Goal: Check status: Check status

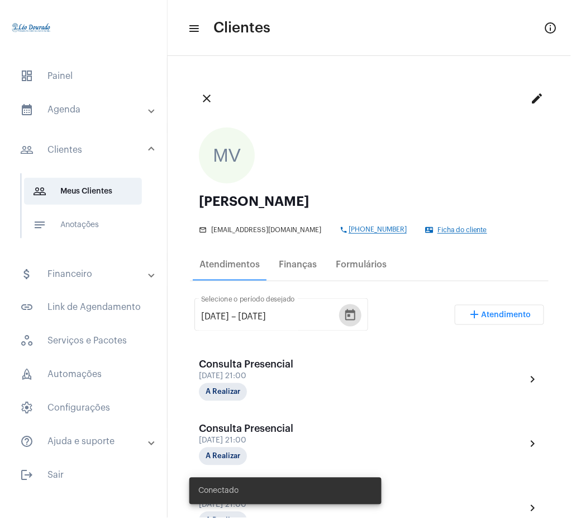
click at [354, 310] on icon "Open calendar" at bounding box center [350, 315] width 13 height 13
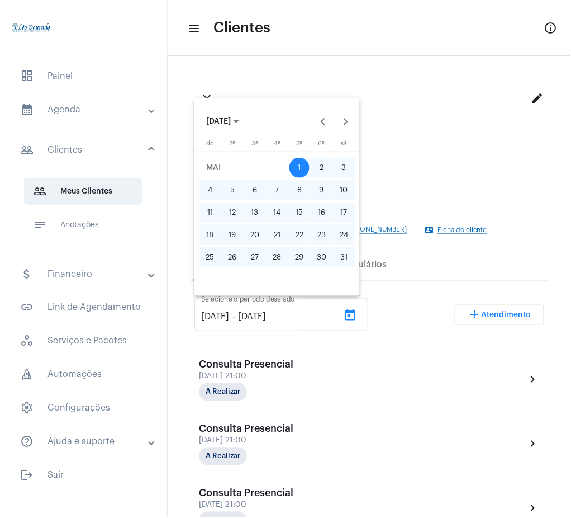
drag, startPoint x: 458, startPoint y: 186, endPoint x: 570, endPoint y: 144, distance: 119.4
click at [570, 144] on div at bounding box center [285, 259] width 571 height 518
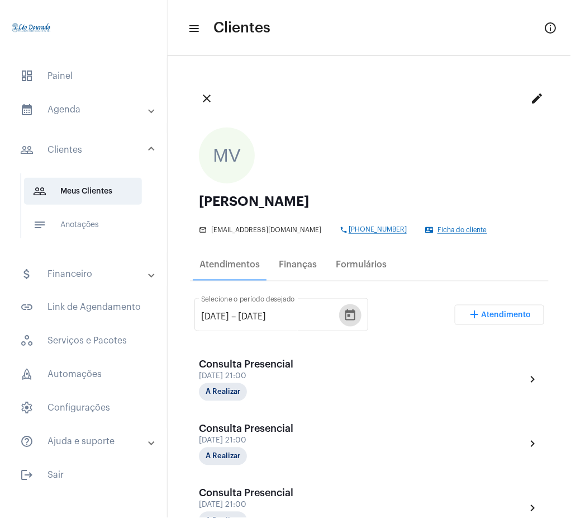
drag, startPoint x: 570, startPoint y: 144, endPoint x: 564, endPoint y: 140, distance: 6.8
click at [206, 92] on mat-icon "close" at bounding box center [206, 98] width 13 height 13
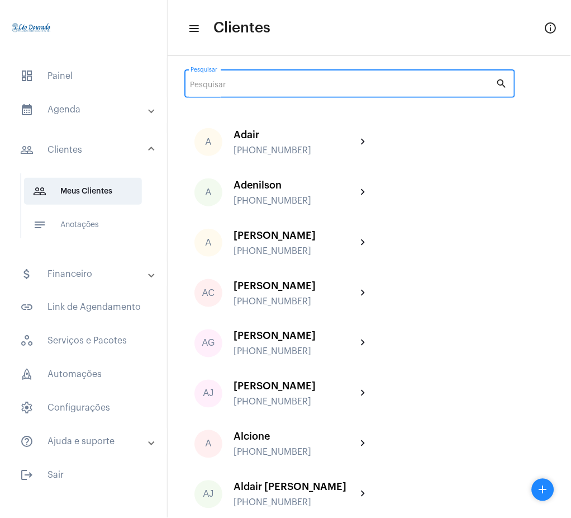
click at [374, 83] on input "Pesquisar" at bounding box center [344, 85] width 306 height 9
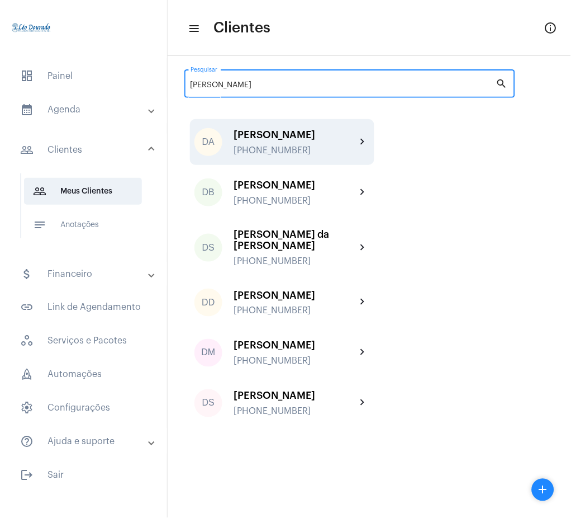
type input "[PERSON_NAME]"
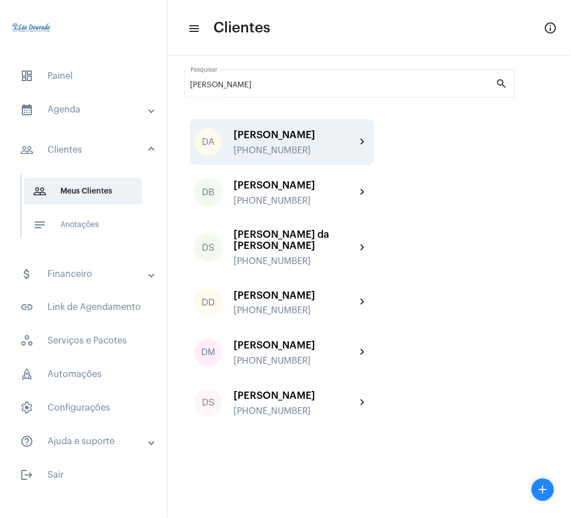
click at [347, 160] on div "DA [PERSON_NAME] [PHONE_NUMBER] chevron_right" at bounding box center [282, 142] width 184 height 46
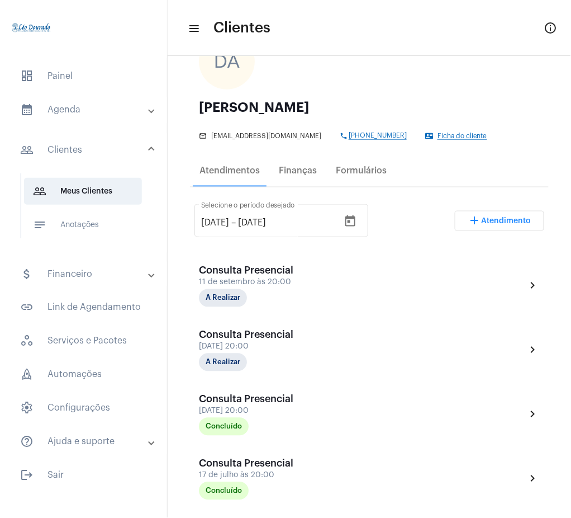
scroll to position [218, 0]
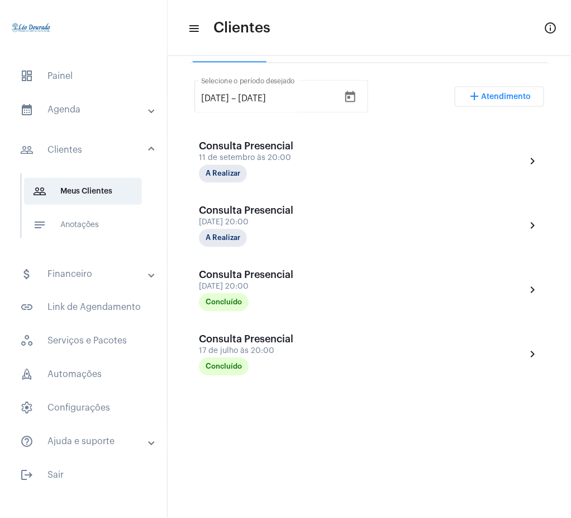
click at [84, 116] on mat-panel-title "calendar_month_outlined Agenda" at bounding box center [84, 109] width 129 height 13
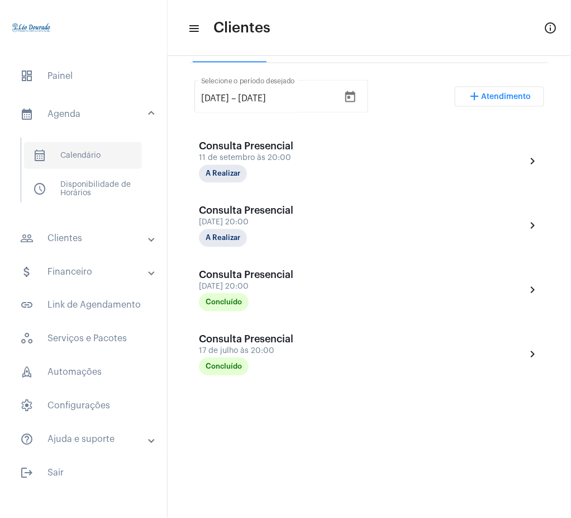
click at [68, 166] on span "calendar_month_outlined Calendário" at bounding box center [83, 155] width 118 height 27
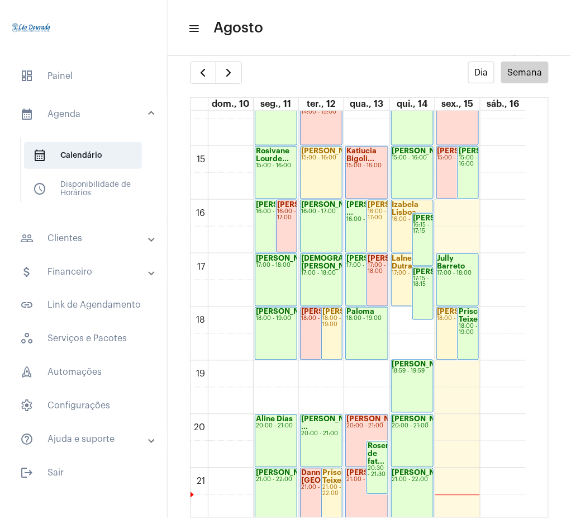
scroll to position [765, 0]
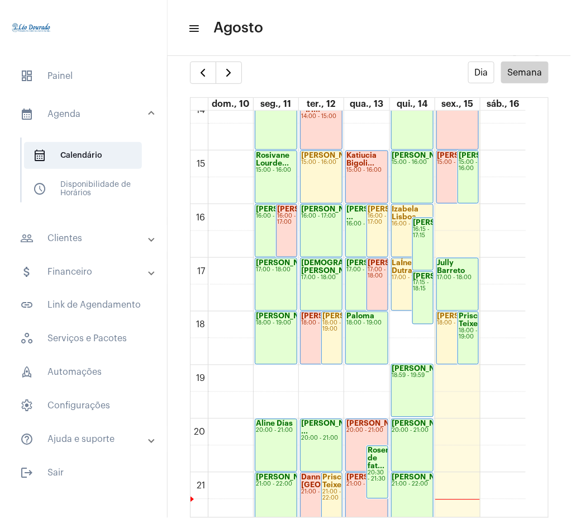
click at [73, 233] on mat-panel-title "people_outline Clientes" at bounding box center [84, 237] width 129 height 13
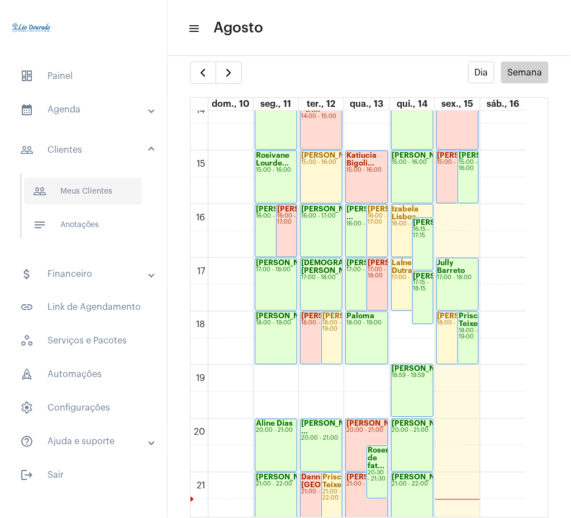
click at [77, 183] on span "people_outline Meus Clientes" at bounding box center [83, 191] width 118 height 27
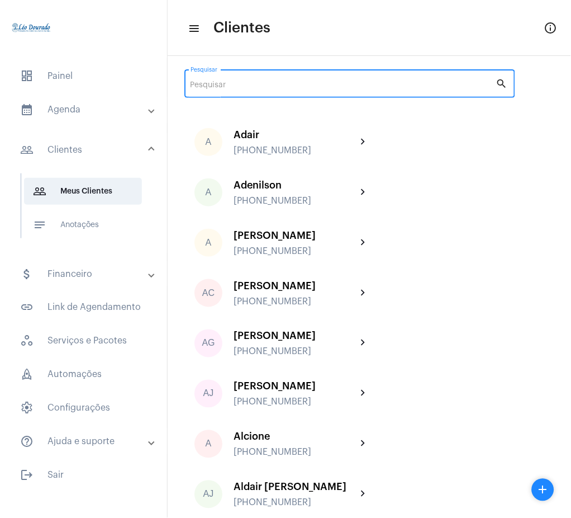
click at [374, 83] on input "Pesquisar" at bounding box center [344, 85] width 306 height 9
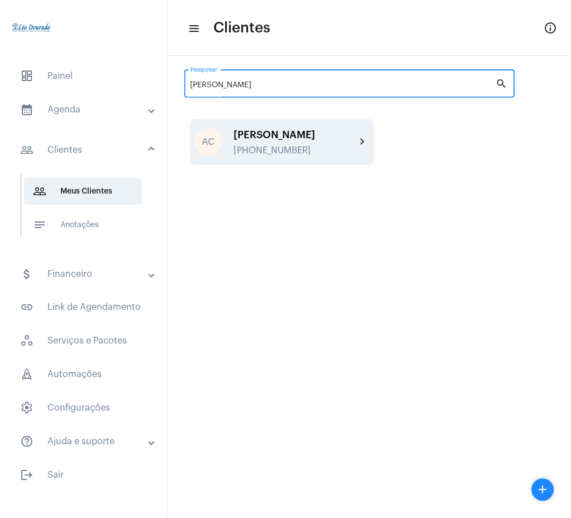
type input "[PERSON_NAME]"
click at [367, 141] on mat-icon "chevron_right" at bounding box center [363, 141] width 13 height 13
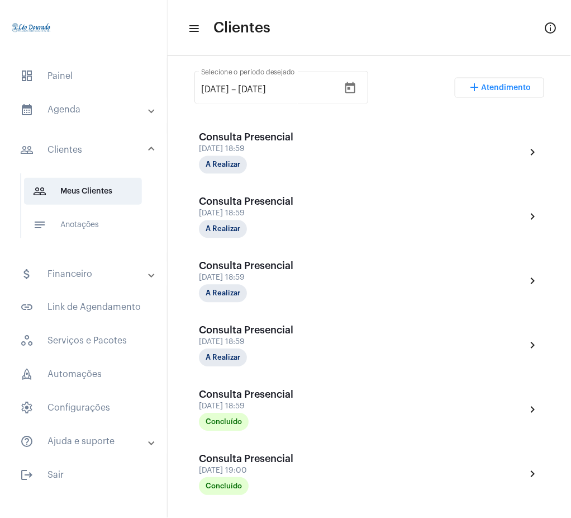
scroll to position [225, 0]
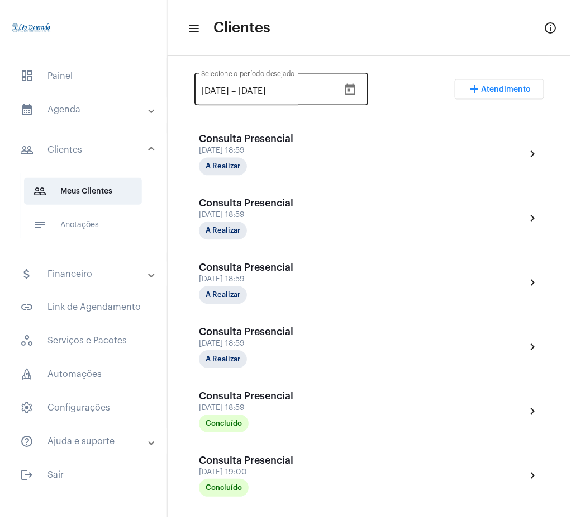
click at [210, 89] on input "[DATE]" at bounding box center [215, 92] width 28 height 10
type input "[DATE]"
click at [404, 89] on div "[DATE] [DATE] – [DATE] Selecione o período desejado add Atendimento" at bounding box center [370, 94] width 350 height 53
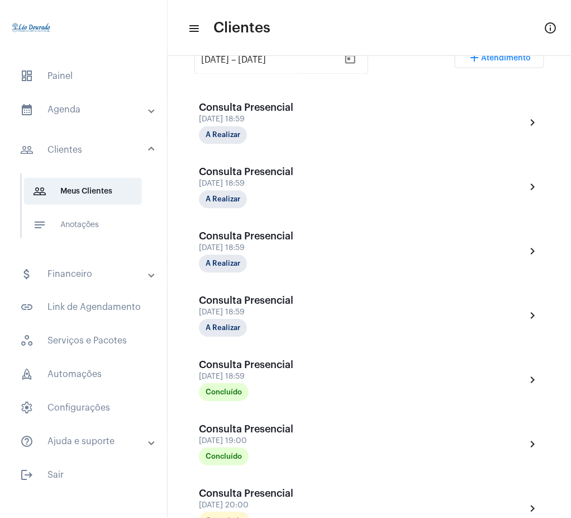
scroll to position [0, 0]
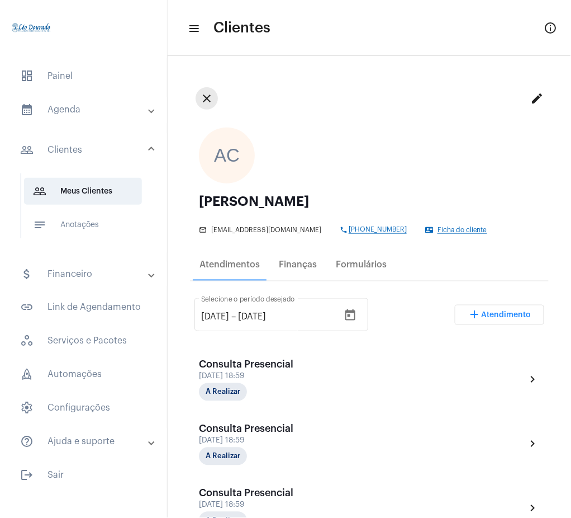
click at [202, 94] on mat-icon "close" at bounding box center [206, 98] width 13 height 13
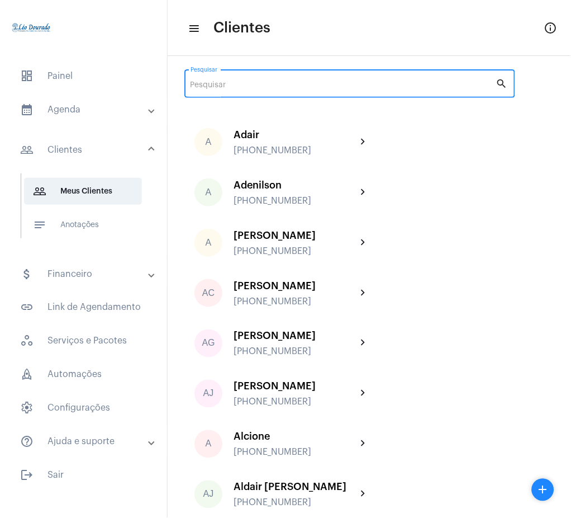
click at [257, 88] on input "Pesquisar" at bounding box center [344, 85] width 306 height 9
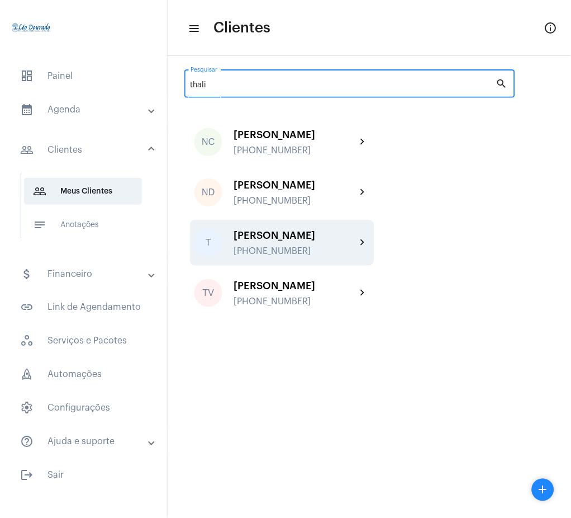
type input "thali"
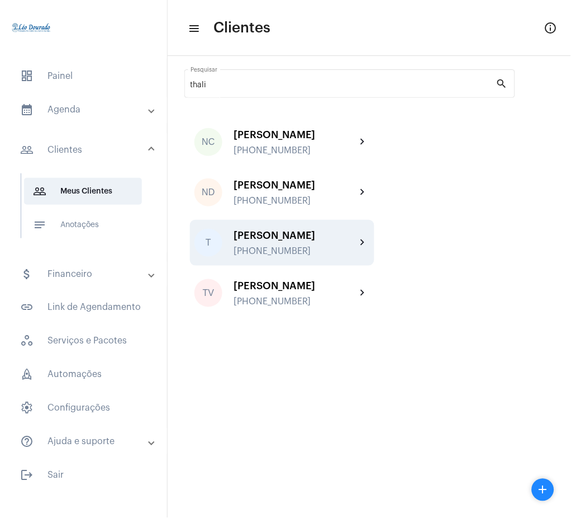
click at [320, 252] on div "Thalita [PHONE_NUMBER]" at bounding box center [295, 243] width 123 height 26
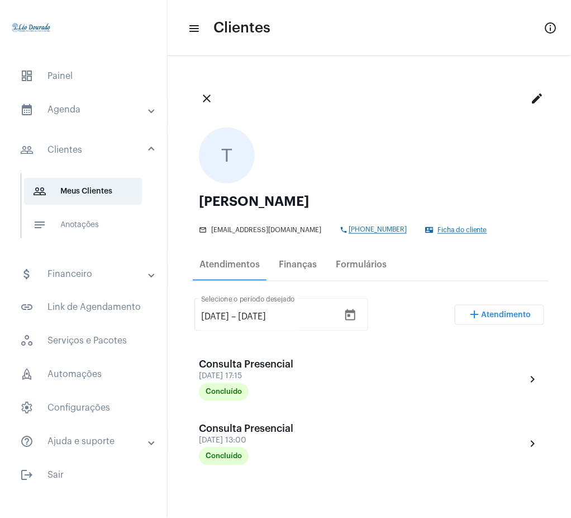
click at [88, 105] on mat-panel-title "calendar_month_outlined Agenda" at bounding box center [84, 109] width 129 height 13
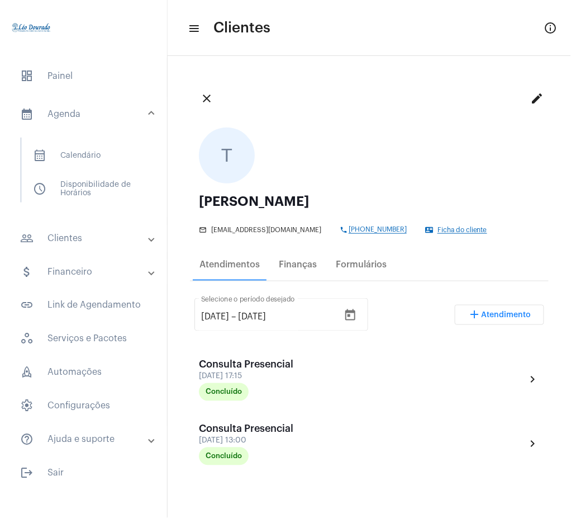
click at [73, 170] on mat-list "calendar_month_outlined Calendário schedule Disponibilidade de Horários" at bounding box center [91, 170] width 140 height 65
click at [72, 161] on span "calendar_month_outlined Calendário" at bounding box center [83, 155] width 118 height 27
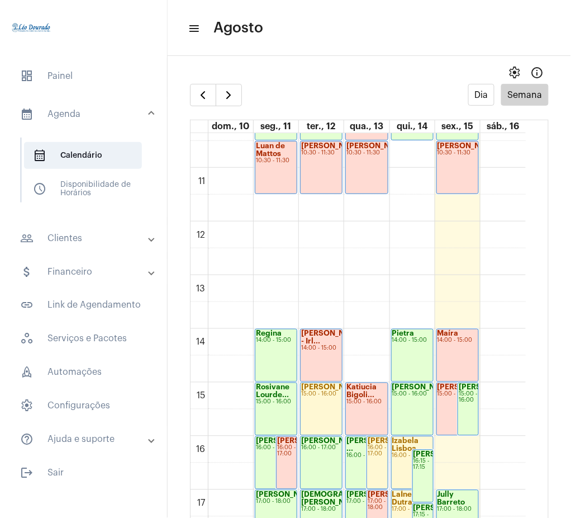
scroll to position [562, 0]
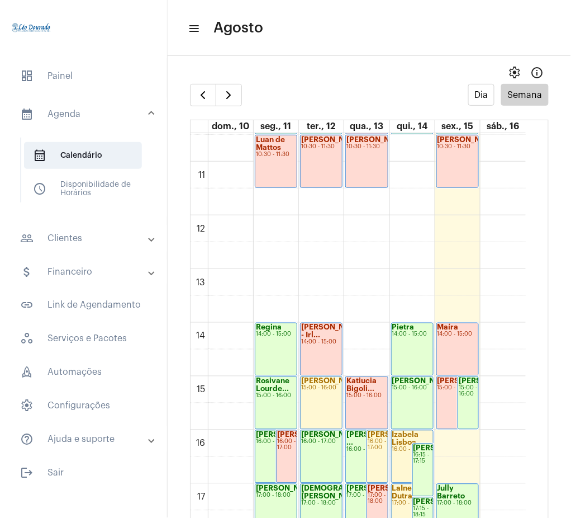
click at [92, 233] on mat-panel-title "people_outline Clientes" at bounding box center [84, 237] width 129 height 13
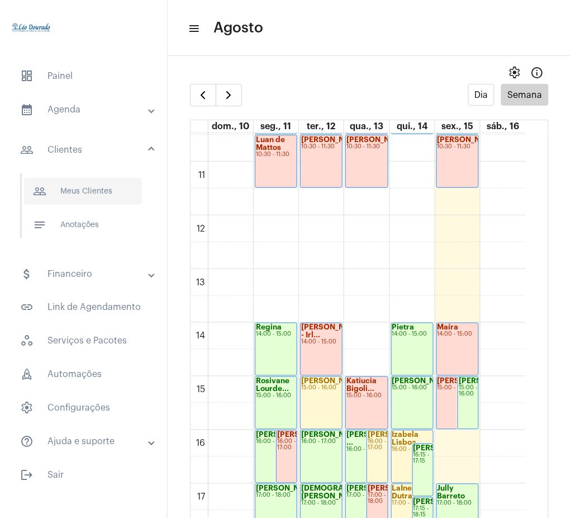
click at [121, 189] on span "people_outline Meus Clientes" at bounding box center [83, 191] width 118 height 27
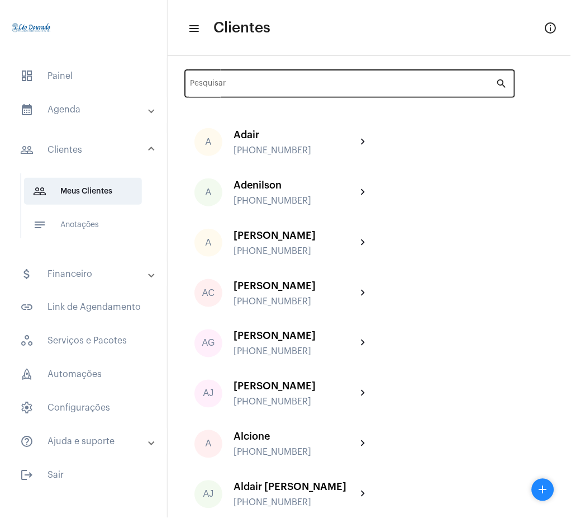
click at [365, 79] on div "Pesquisar" at bounding box center [344, 82] width 306 height 31
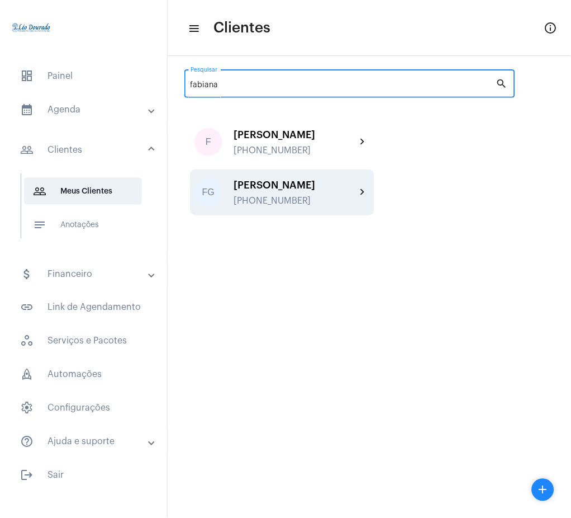
type input "fabiana"
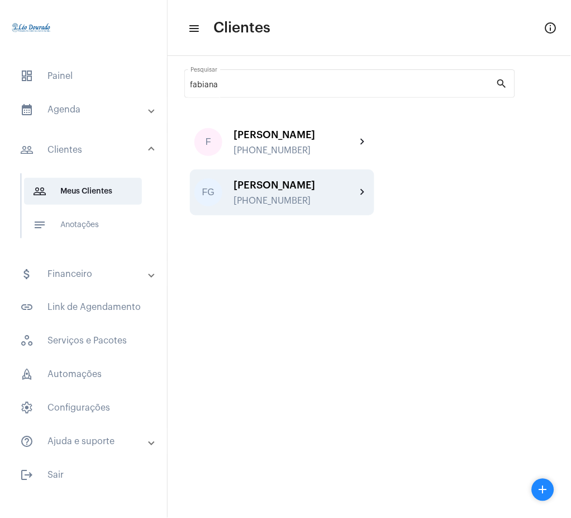
click at [349, 196] on div "[PHONE_NUMBER]" at bounding box center [295, 201] width 123 height 10
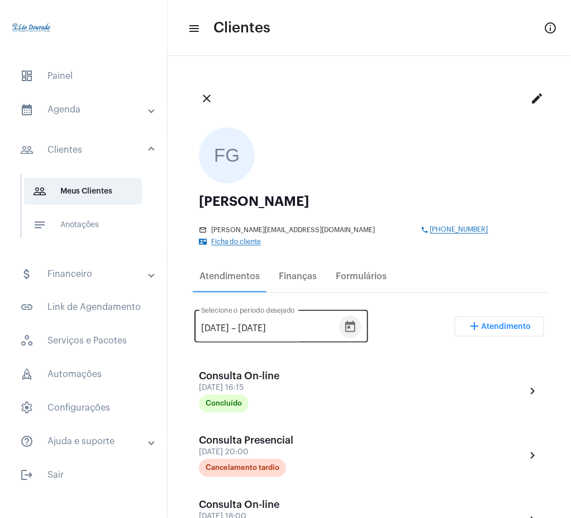
click at [357, 320] on icon "Open calendar" at bounding box center [350, 326] width 13 height 13
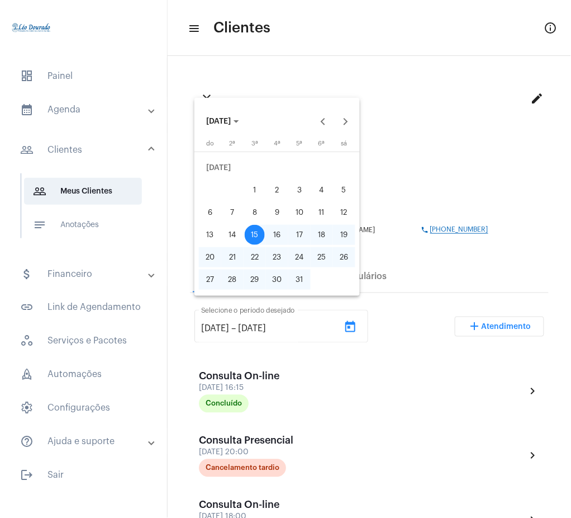
click at [239, 124] on span "[DATE]" at bounding box center [222, 121] width 33 height 8
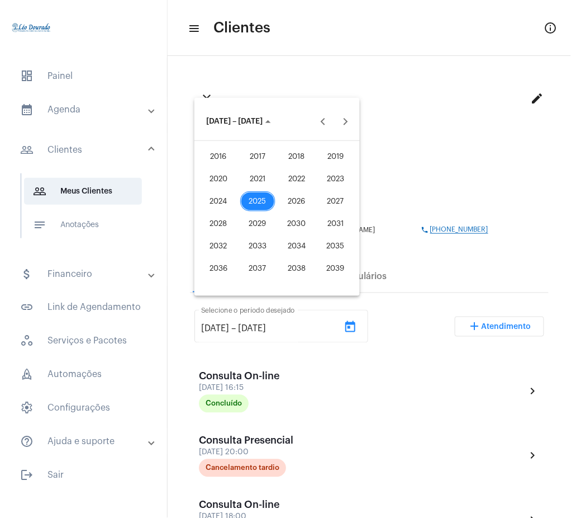
click at [263, 183] on div "2021" at bounding box center [257, 179] width 35 height 20
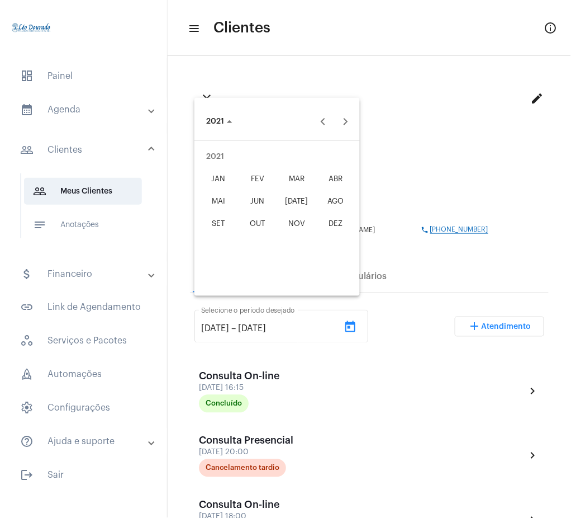
click at [204, 182] on div "JAN" at bounding box center [218, 179] width 35 height 20
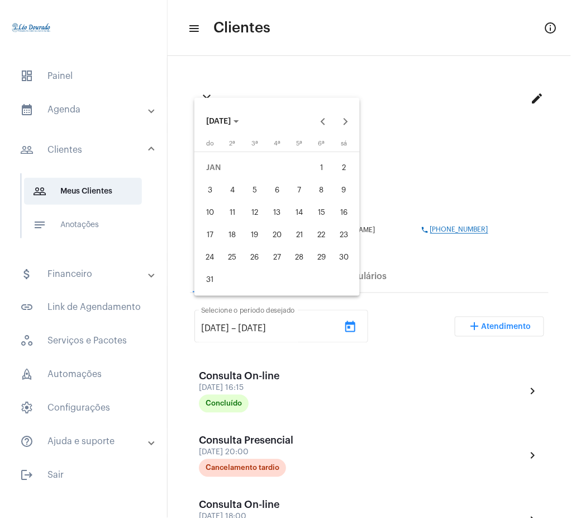
click at [316, 173] on div "1" at bounding box center [322, 168] width 20 height 20
type input "[DATE]"
click at [239, 117] on span "[DATE]" at bounding box center [222, 121] width 33 height 8
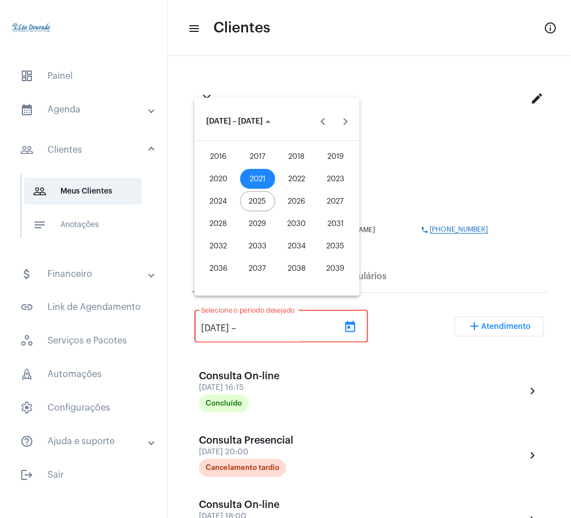
click at [244, 193] on button "2025" at bounding box center [257, 201] width 39 height 22
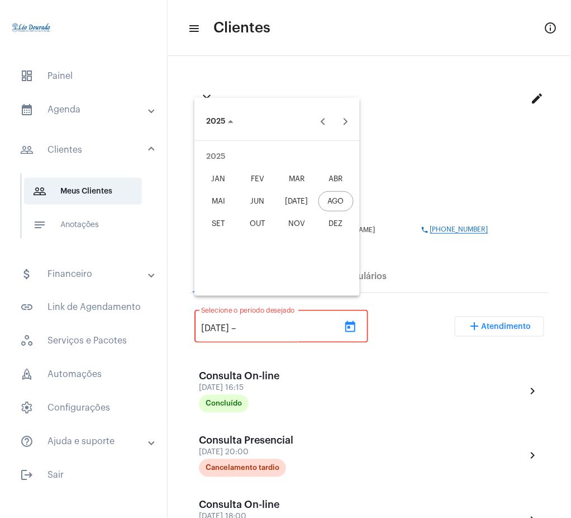
click at [334, 196] on div "AGO" at bounding box center [336, 201] width 35 height 20
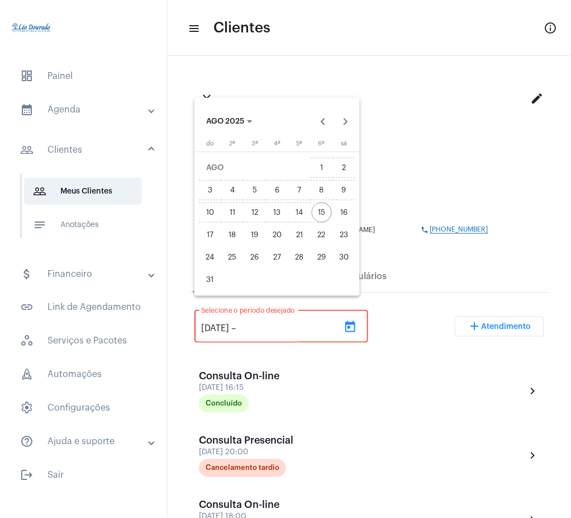
click at [323, 211] on div "15" at bounding box center [322, 212] width 20 height 20
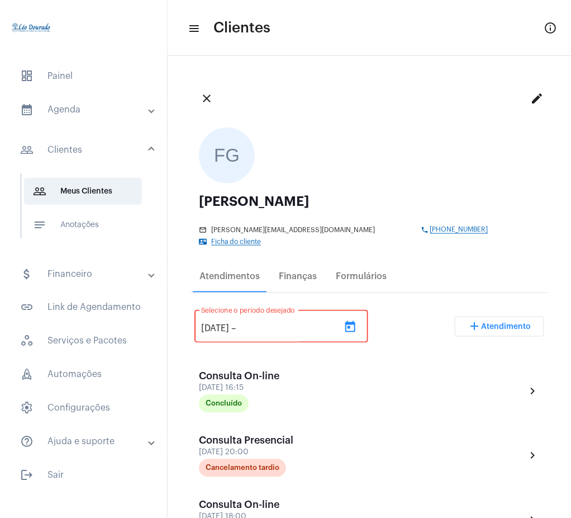
type input "[DATE]"
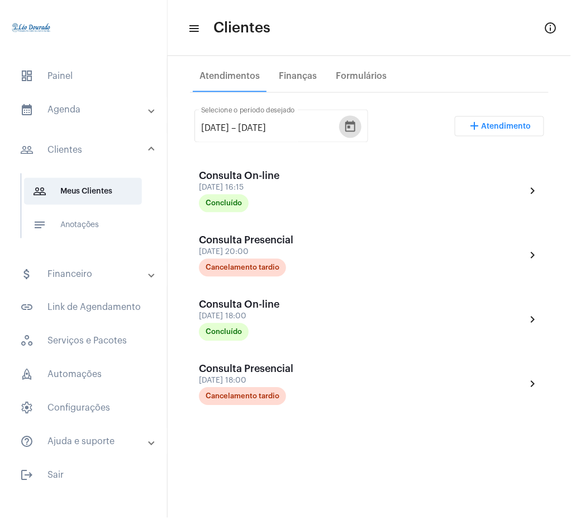
scroll to position [218, 0]
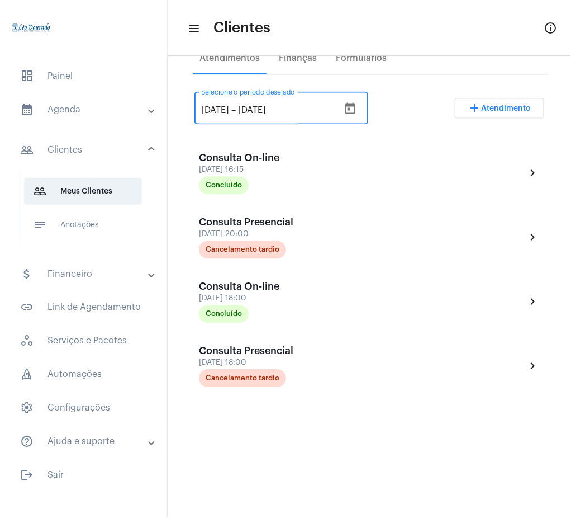
click at [229, 106] on input "[DATE]" at bounding box center [215, 111] width 28 height 10
type input "[DATE]"
click at [399, 87] on div "[DATE] [DATE] – [DATE] Selecione o período desejado add Atendimento" at bounding box center [370, 113] width 350 height 53
click at [94, 102] on mat-expansion-panel-header "calendar_month_outlined Agenda" at bounding box center [87, 109] width 160 height 27
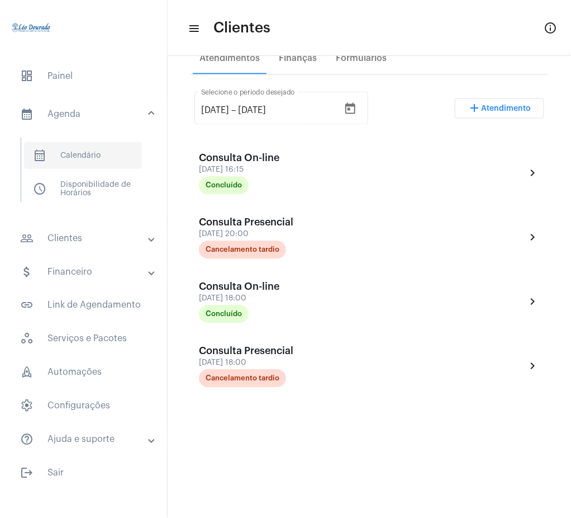
click at [97, 167] on span "calendar_month_outlined Calendário" at bounding box center [83, 155] width 118 height 27
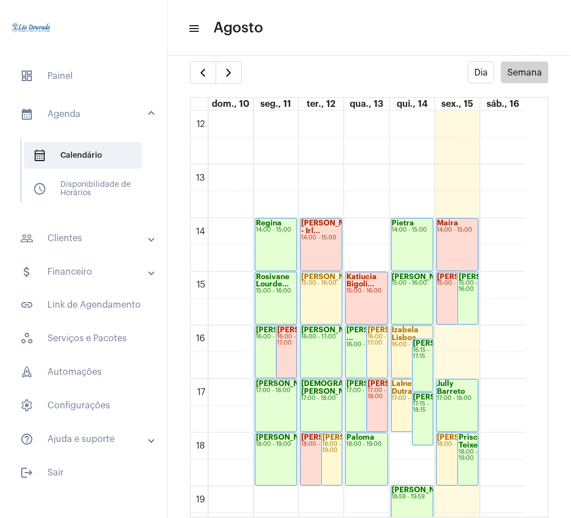
scroll to position [648, 0]
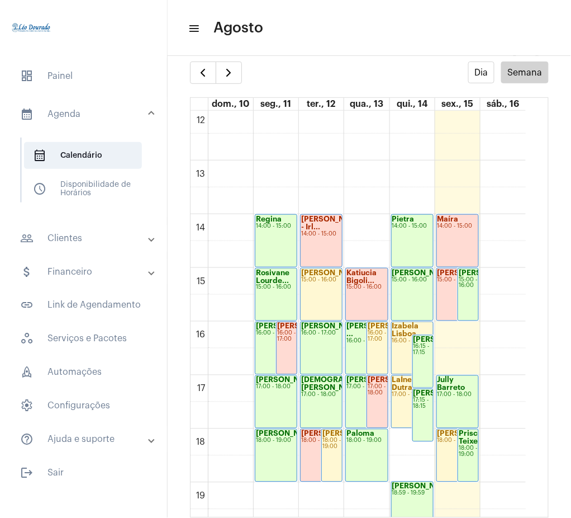
click at [73, 239] on mat-panel-title "people_outline Clientes" at bounding box center [84, 237] width 129 height 13
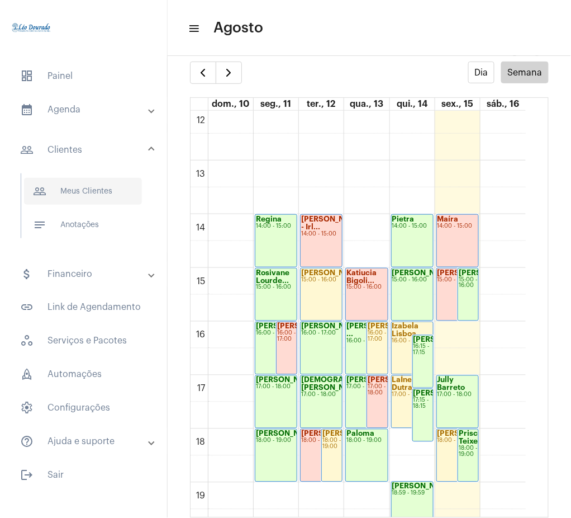
click at [104, 195] on span "people_outline Meus Clientes" at bounding box center [83, 191] width 118 height 27
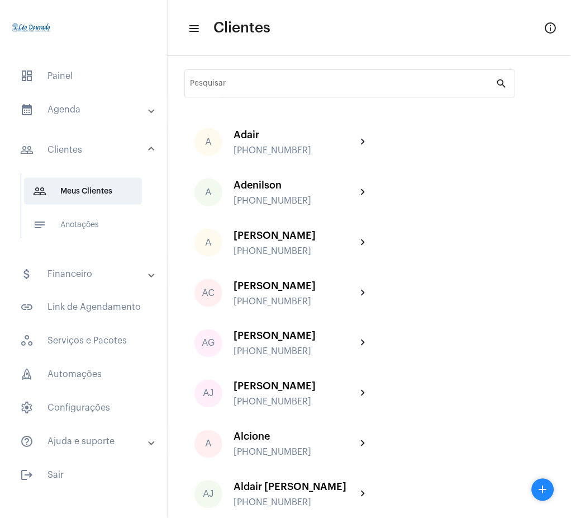
click at [92, 103] on mat-panel-title "calendar_month_outlined Agenda" at bounding box center [84, 109] width 129 height 13
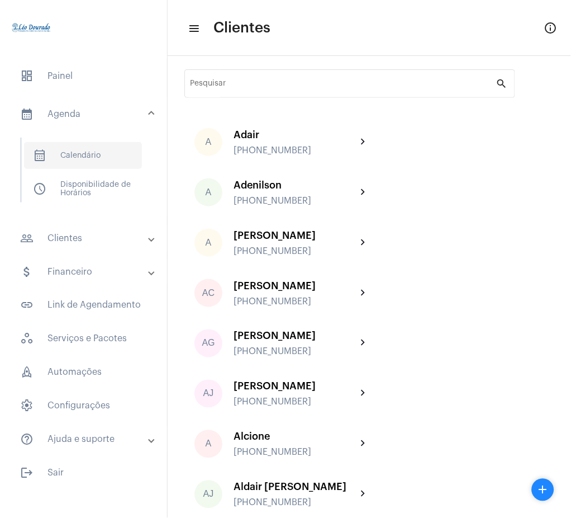
click at [108, 150] on span "calendar_month_outlined Calendário" at bounding box center [83, 155] width 118 height 27
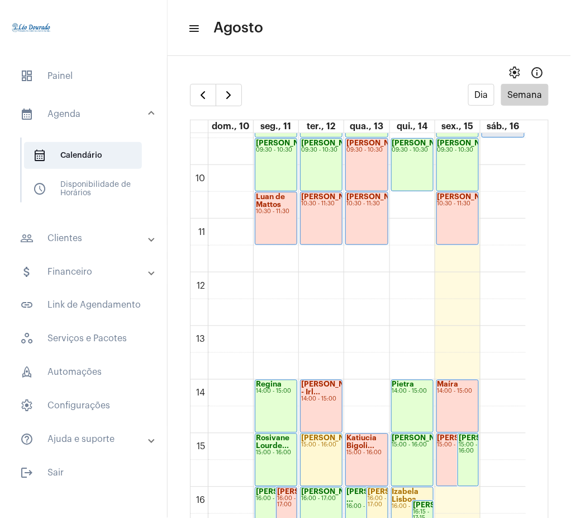
scroll to position [509, 0]
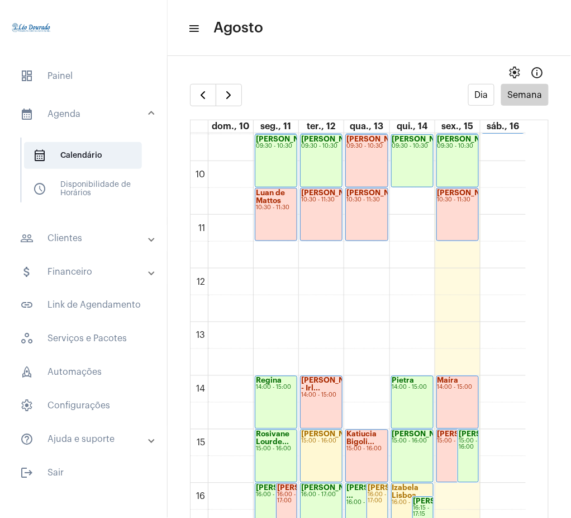
click at [67, 242] on mat-panel-title "people_outline Clientes" at bounding box center [84, 237] width 129 height 13
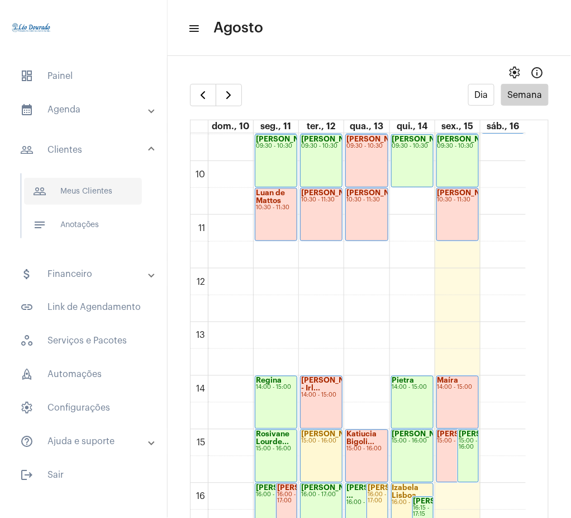
click at [89, 197] on span "people_outline Meus Clientes" at bounding box center [83, 191] width 118 height 27
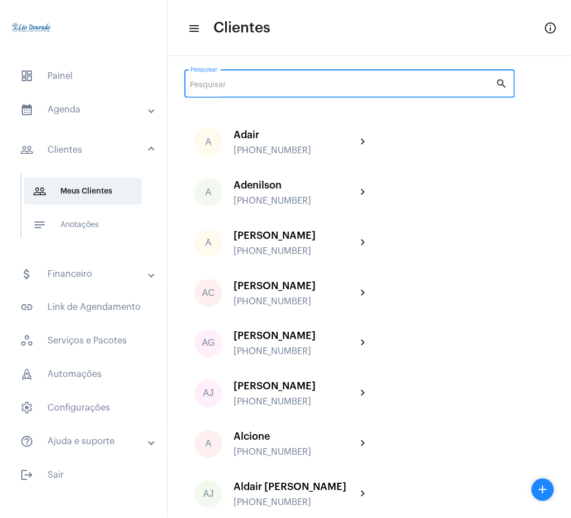
click at [288, 87] on input "Pesquisar" at bounding box center [344, 85] width 306 height 9
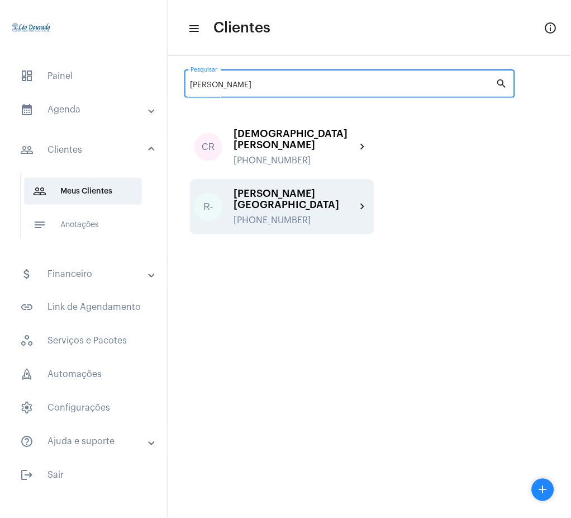
type input "[PERSON_NAME]"
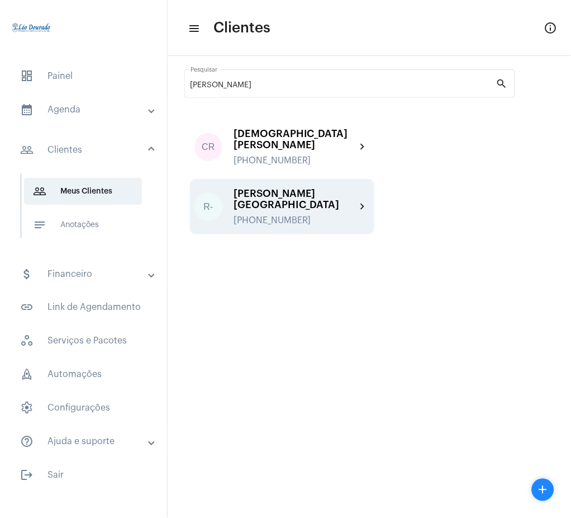
click at [355, 203] on div "[PERSON_NAME] - [GEOGRAPHIC_DATA] [PHONE_NUMBER]" at bounding box center [295, 206] width 123 height 37
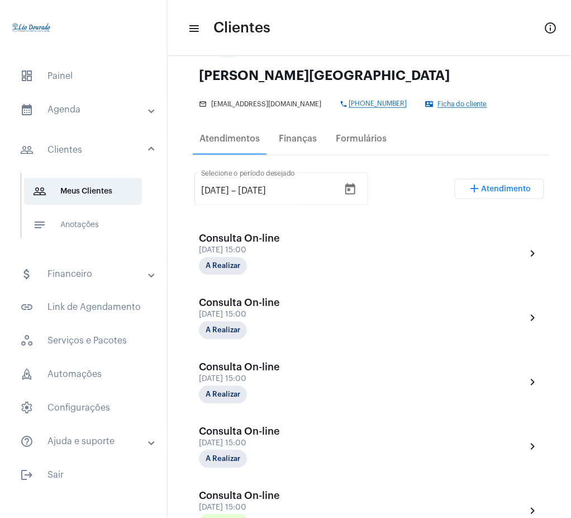
scroll to position [111, 0]
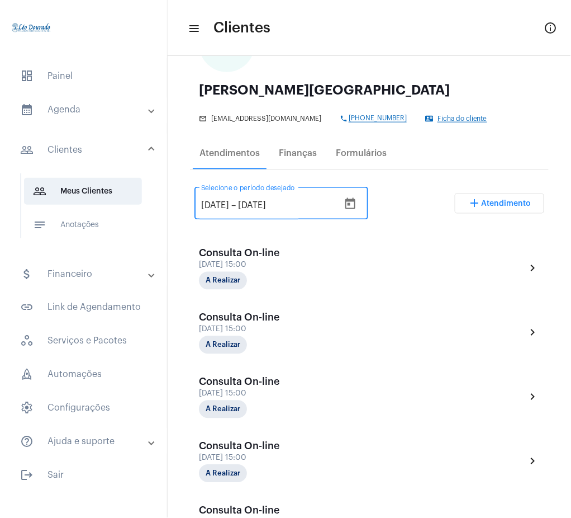
click at [219, 203] on input "[DATE]" at bounding box center [215, 206] width 28 height 10
type input "[DATE]"
click at [425, 200] on div "[DATE] [DATE] – [DATE] Selecione o período desejado add Atendimento" at bounding box center [370, 208] width 350 height 53
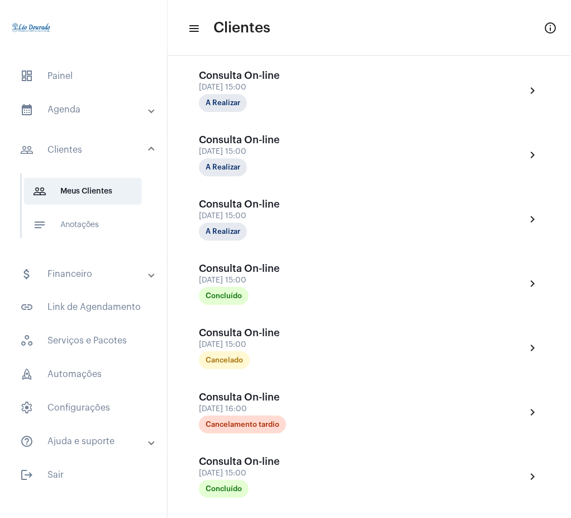
scroll to position [345, 0]
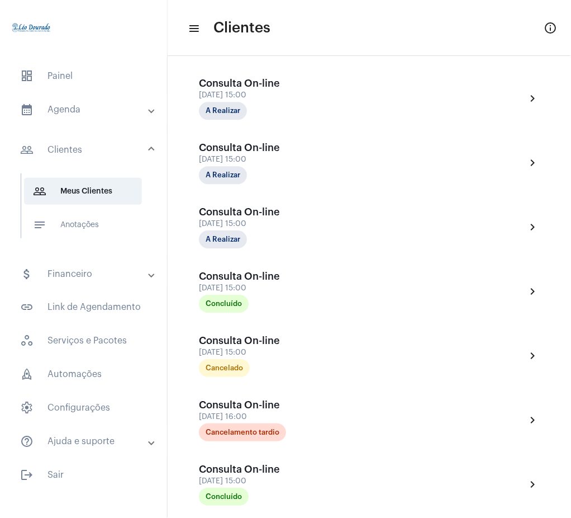
drag, startPoint x: 92, startPoint y: 111, endPoint x: 126, endPoint y: 108, distance: 34.8
click at [126, 108] on mat-panel-title "calendar_month_outlined Agenda" at bounding box center [84, 109] width 129 height 13
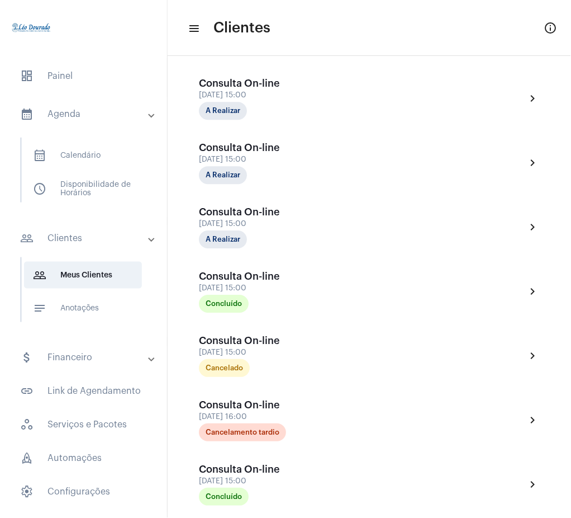
click at [126, 108] on mat-panel-title "calendar_month_outlined Agenda" at bounding box center [84, 113] width 129 height 13
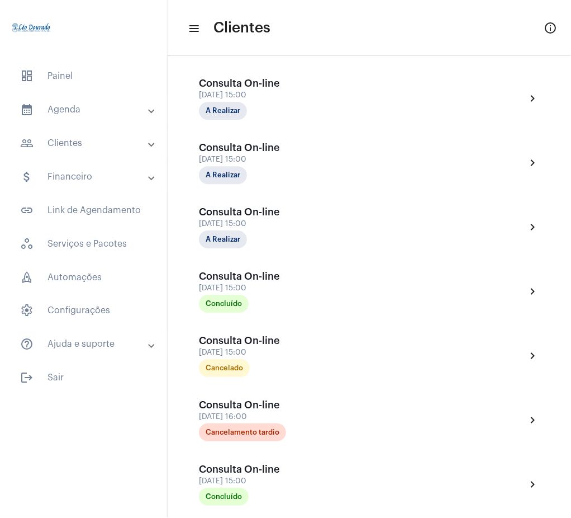
click at [112, 116] on mat-panel-title "calendar_month_outlined Agenda" at bounding box center [84, 109] width 129 height 13
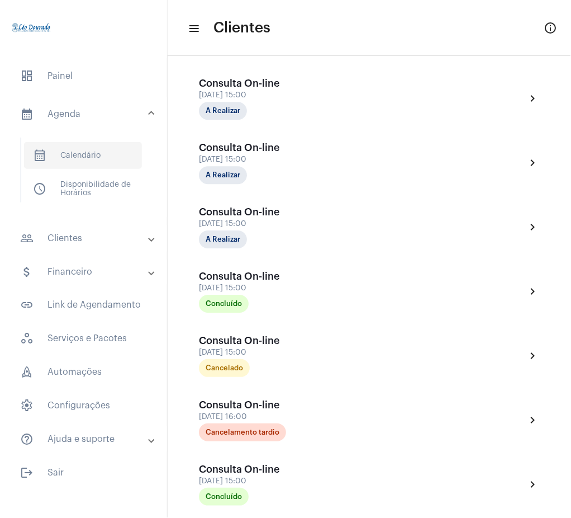
click at [118, 149] on span "calendar_month_outlined Calendário" at bounding box center [83, 155] width 118 height 27
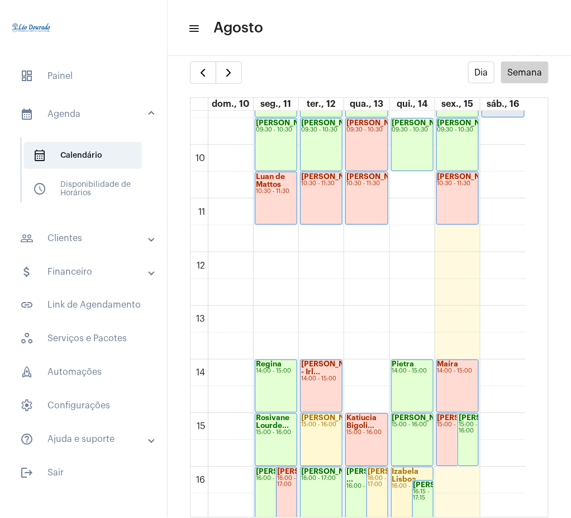
scroll to position [492, 0]
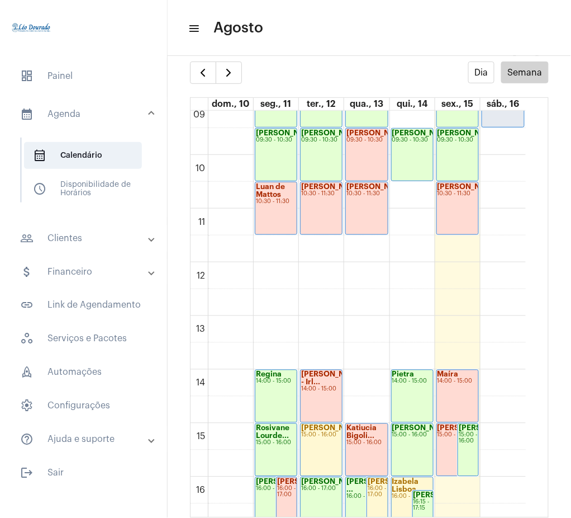
click at [90, 246] on mat-expansion-panel-header "people_outline Clientes" at bounding box center [87, 238] width 160 height 27
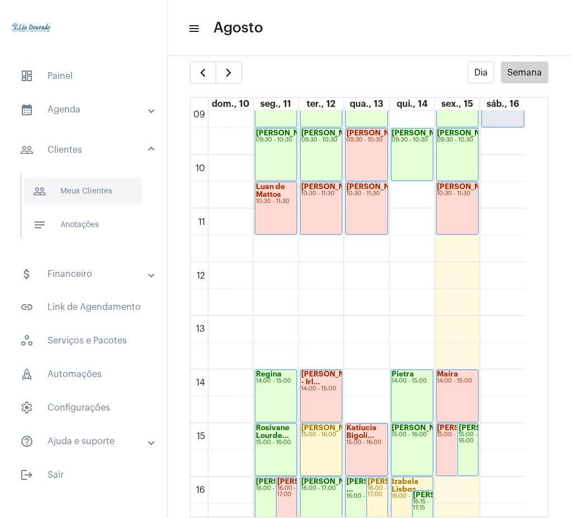
click at [102, 191] on span "people_outline Meus Clientes" at bounding box center [83, 191] width 118 height 27
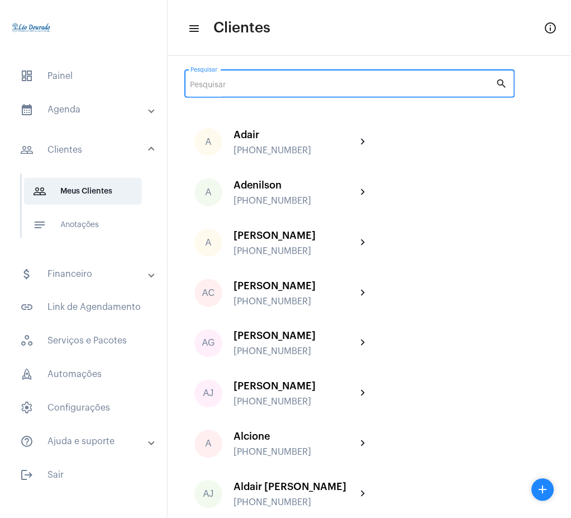
click at [340, 82] on input "Pesquisar" at bounding box center [344, 85] width 306 height 9
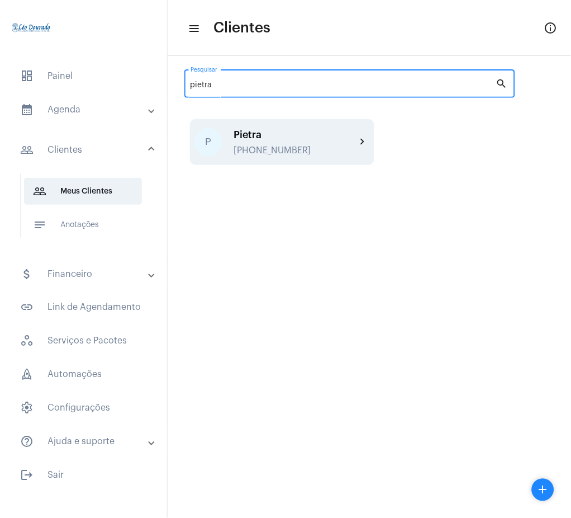
type input "pietra"
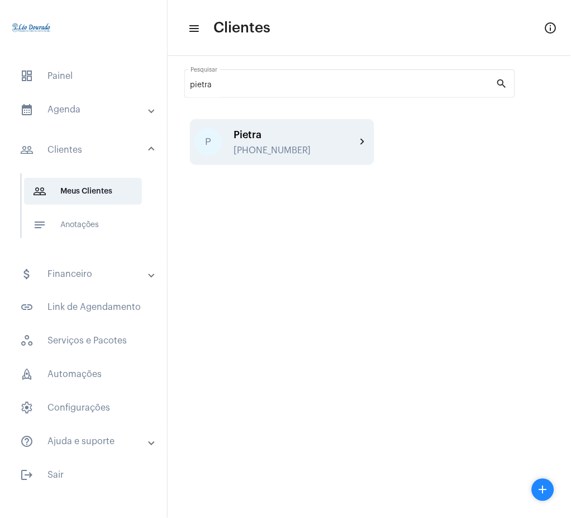
click at [359, 139] on mat-icon "chevron_right" at bounding box center [363, 141] width 13 height 13
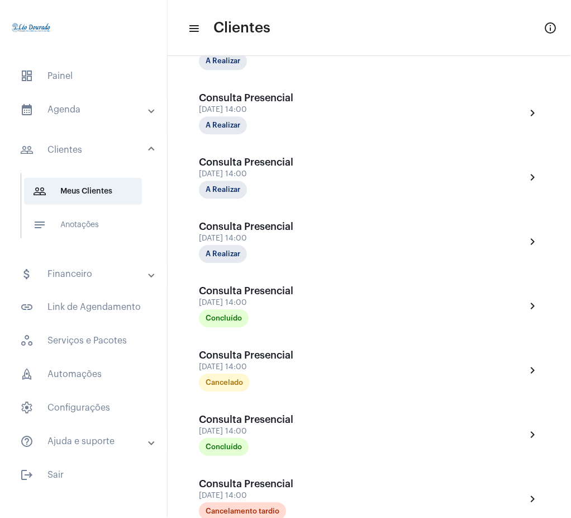
scroll to position [328, 0]
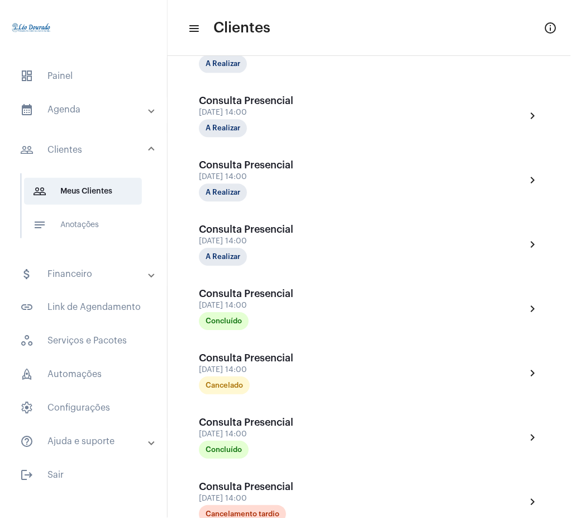
click at [106, 116] on mat-expansion-panel-header "calendar_month_outlined Agenda" at bounding box center [87, 109] width 160 height 27
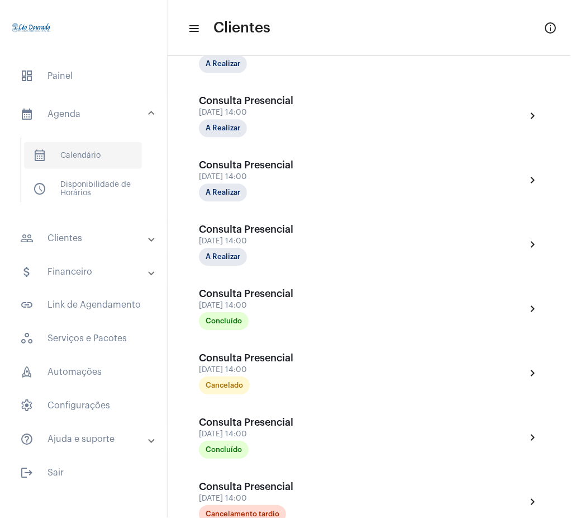
click at [112, 153] on span "calendar_month_outlined Calendário" at bounding box center [83, 155] width 118 height 27
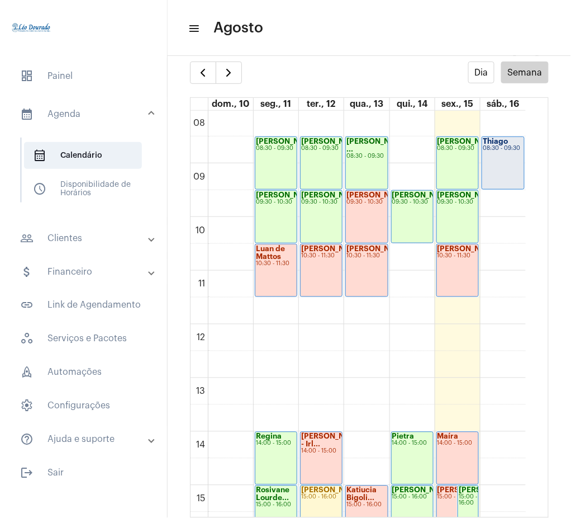
scroll to position [420, 0]
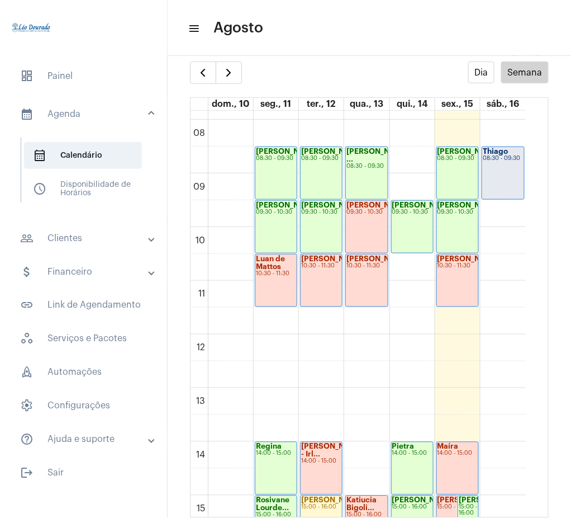
click at [72, 242] on mat-panel-title "people_outline Clientes" at bounding box center [84, 237] width 129 height 13
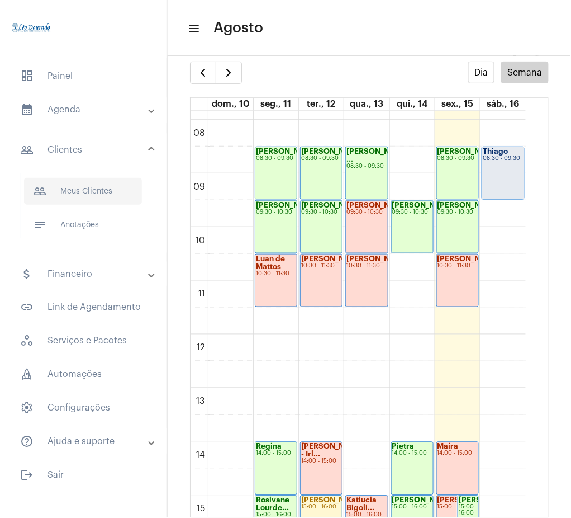
click at [97, 183] on span "people_outline Meus Clientes" at bounding box center [83, 191] width 118 height 27
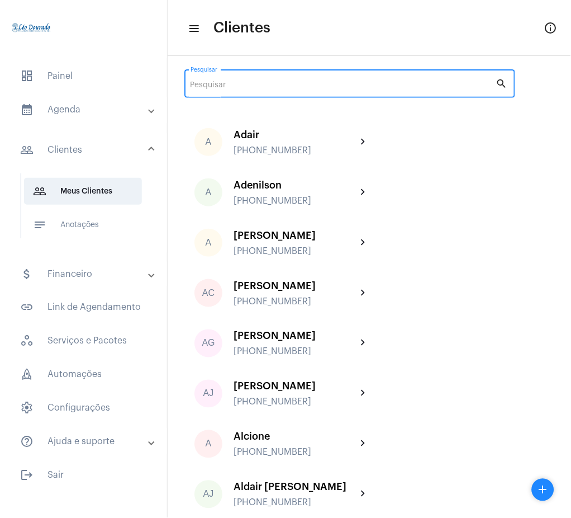
click at [274, 83] on input "Pesquisar" at bounding box center [344, 85] width 306 height 9
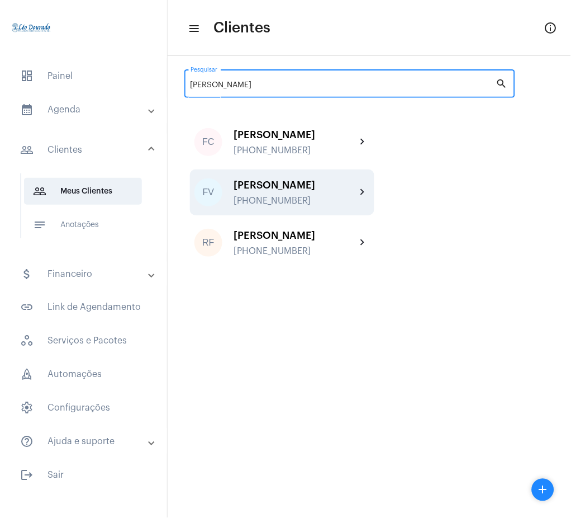
type input "[PERSON_NAME]"
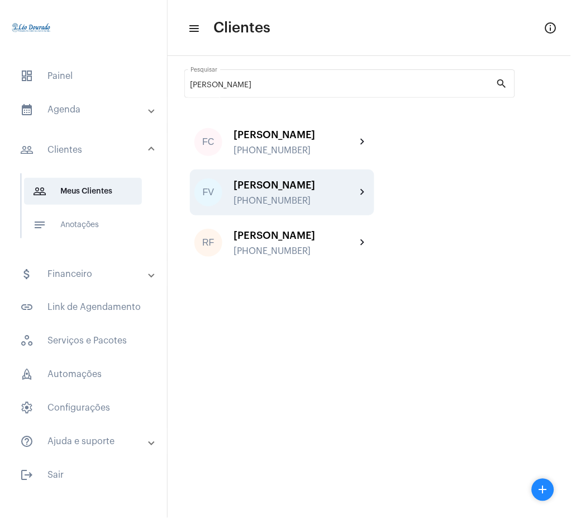
click at [347, 205] on div "[PHONE_NUMBER]" at bounding box center [295, 201] width 123 height 10
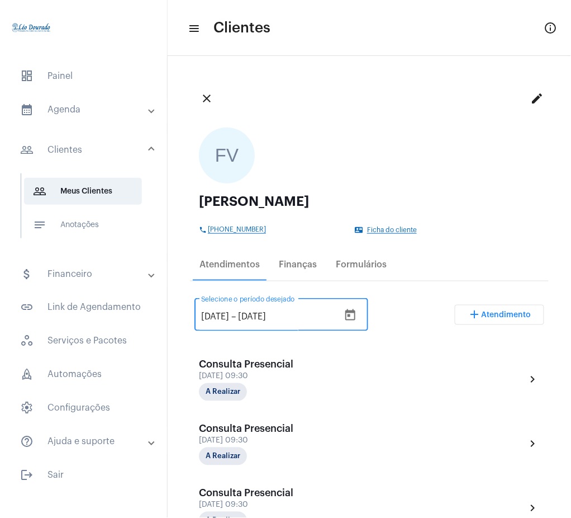
click at [218, 312] on input "[DATE]" at bounding box center [215, 317] width 28 height 10
click at [207, 316] on input "[DATE]" at bounding box center [215, 317] width 28 height 10
type input "[DATE]"
click at [397, 310] on div "[DATE] [DATE] – [DATE] Selecione o período desejado add Atendimento" at bounding box center [370, 319] width 350 height 53
click at [208, 90] on button "close" at bounding box center [207, 98] width 22 height 22
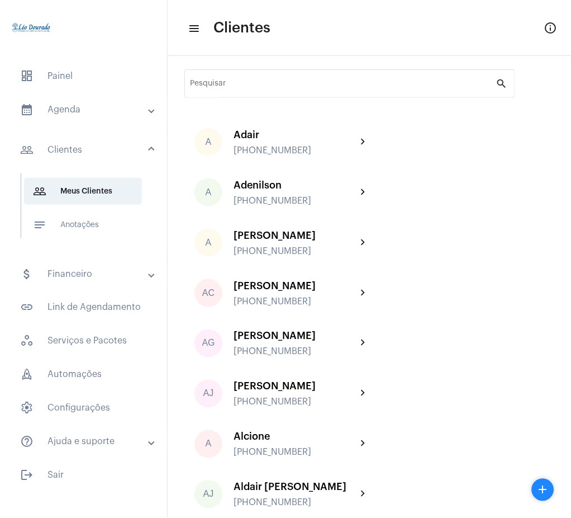
click at [117, 106] on mat-panel-title "calendar_month_outlined Agenda" at bounding box center [84, 109] width 129 height 13
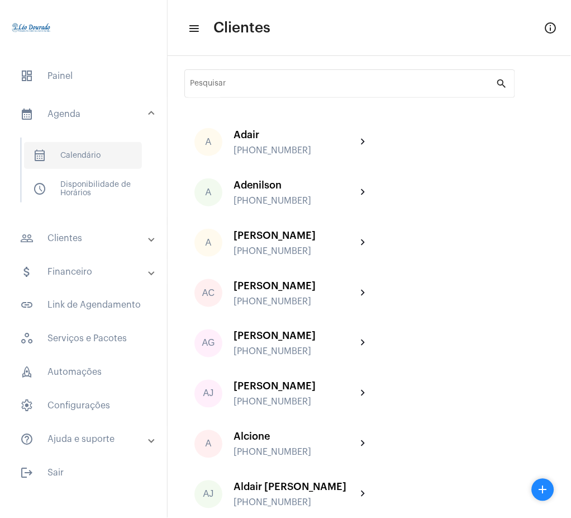
click at [92, 160] on span "calendar_month_outlined Calendário" at bounding box center [83, 155] width 118 height 27
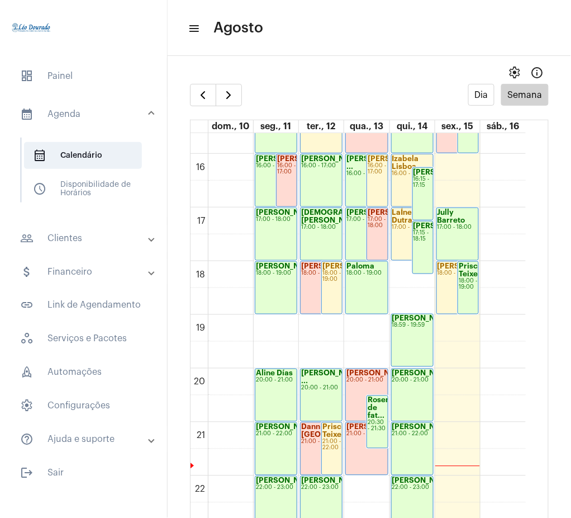
scroll to position [880, 0]
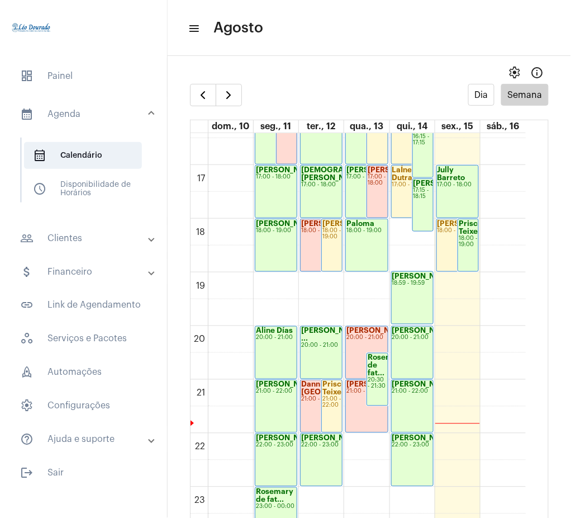
click at [373, 378] on div "20:30 - 21:30" at bounding box center [377, 383] width 19 height 12
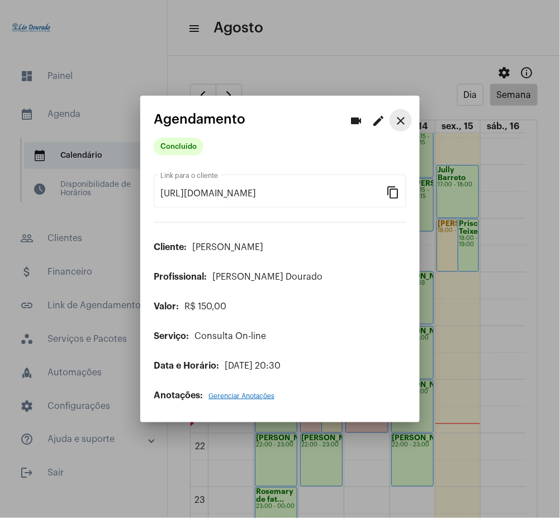
click at [401, 121] on mat-icon "close" at bounding box center [400, 120] width 13 height 13
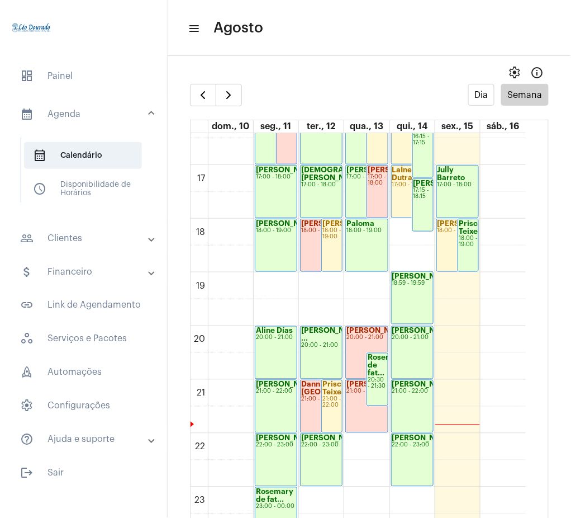
click at [79, 242] on mat-panel-title "people_outline Clientes" at bounding box center [84, 237] width 129 height 13
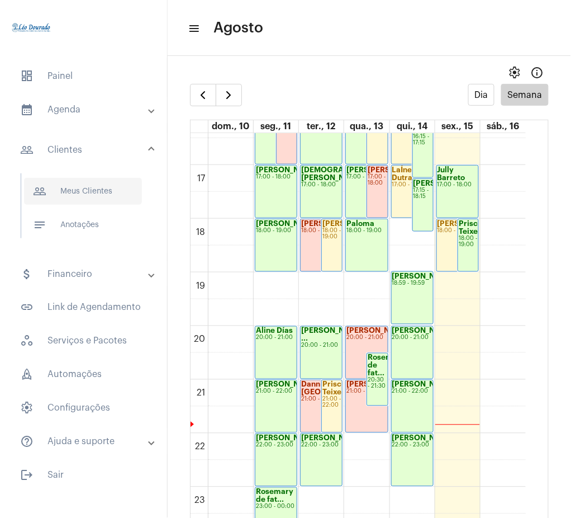
click at [80, 182] on span "people_outline Meus Clientes" at bounding box center [83, 191] width 118 height 27
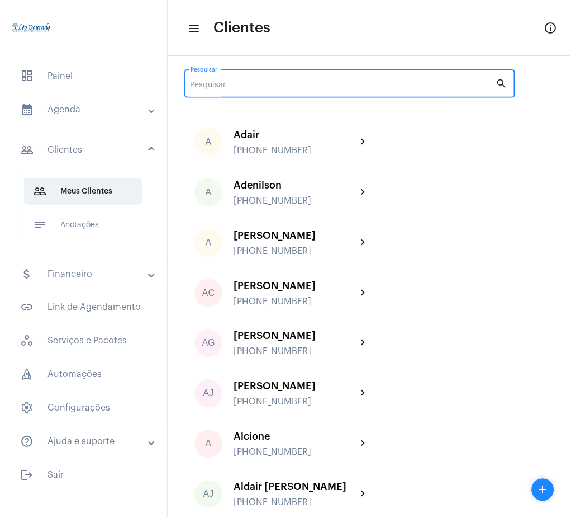
click at [386, 86] on input "Pesquisar" at bounding box center [344, 85] width 306 height 9
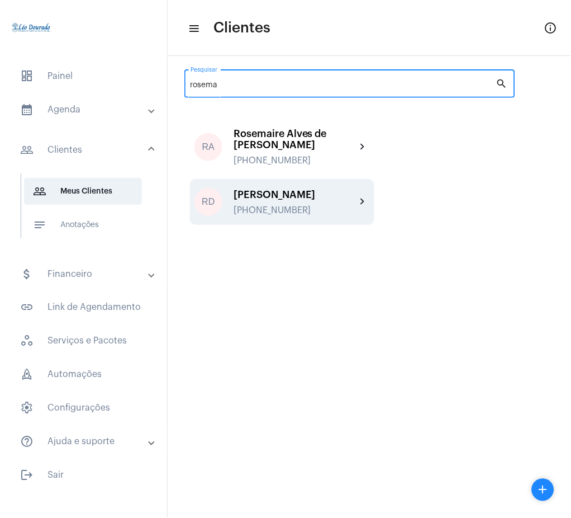
type input "rosema"
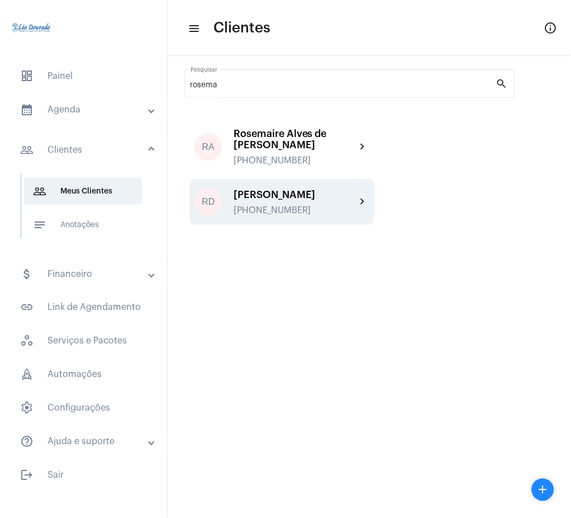
click at [270, 215] on div "[PHONE_NUMBER]" at bounding box center [295, 210] width 123 height 10
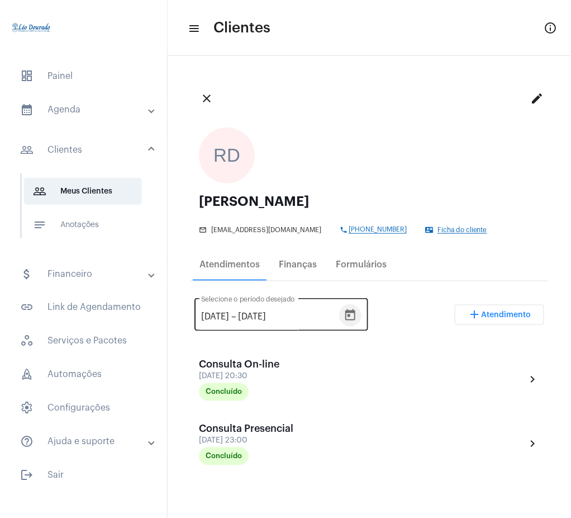
click at [357, 314] on icon "Open calendar" at bounding box center [350, 315] width 13 height 13
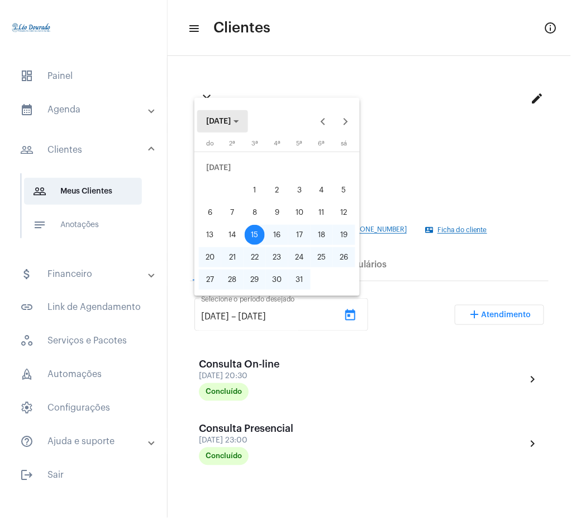
click at [231, 121] on span "[DATE]" at bounding box center [218, 121] width 25 height 8
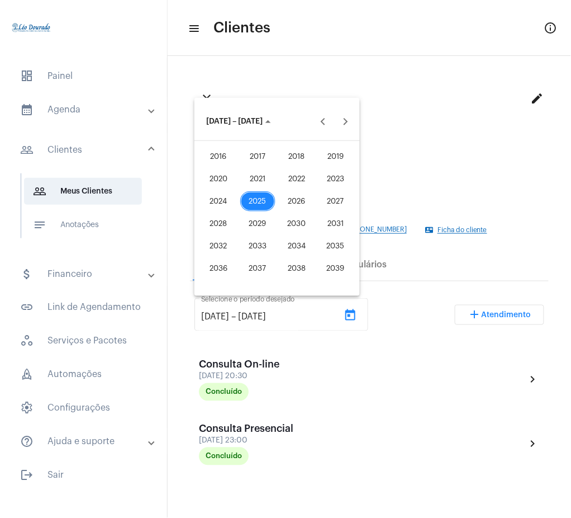
click at [252, 172] on div "2021" at bounding box center [257, 179] width 35 height 20
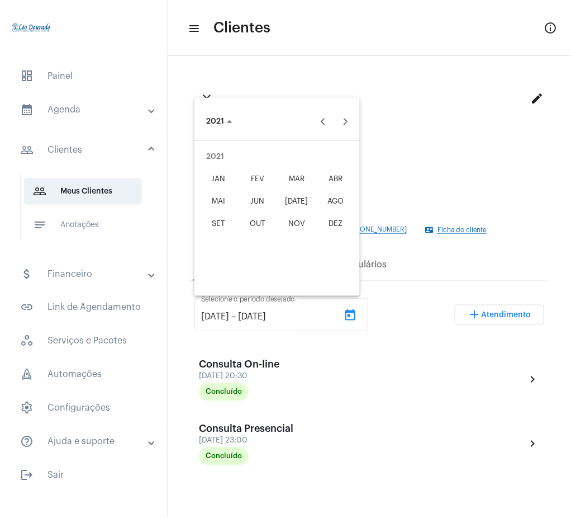
click at [226, 177] on div "JAN" at bounding box center [218, 179] width 35 height 20
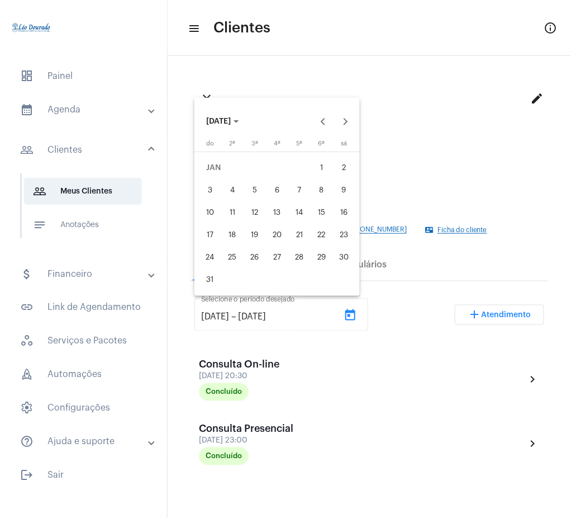
click at [322, 167] on div "1" at bounding box center [322, 168] width 20 height 20
type input "[DATE]"
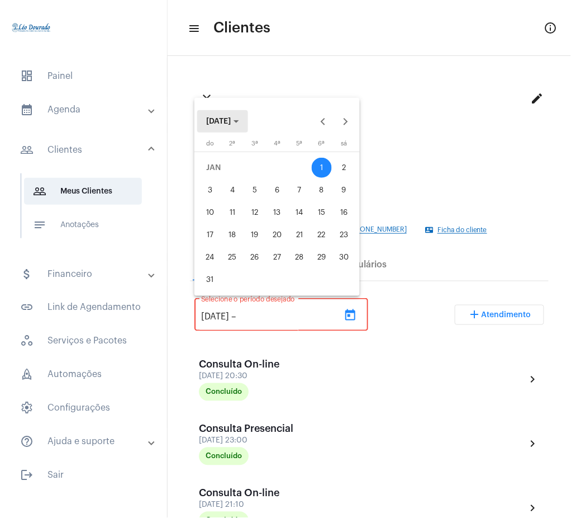
click at [215, 119] on span "[DATE]" at bounding box center [218, 121] width 25 height 8
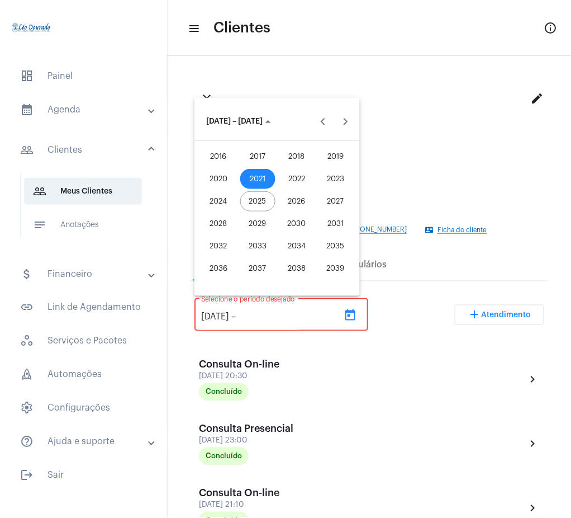
click at [255, 203] on div "2025" at bounding box center [257, 201] width 35 height 20
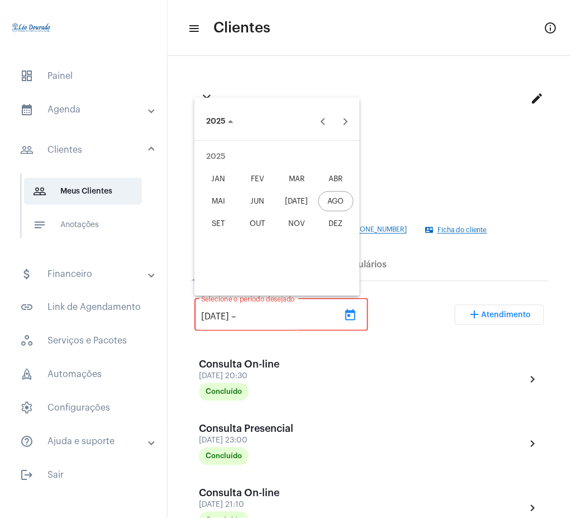
click at [336, 201] on div "AGO" at bounding box center [336, 201] width 35 height 20
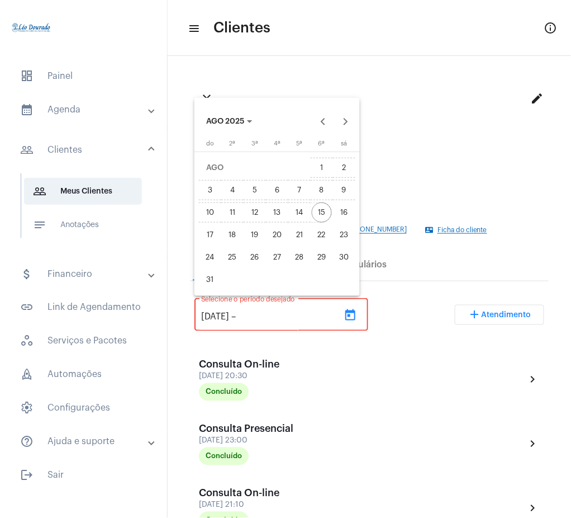
click at [320, 214] on div "15" at bounding box center [322, 212] width 20 height 20
type input "[DATE]"
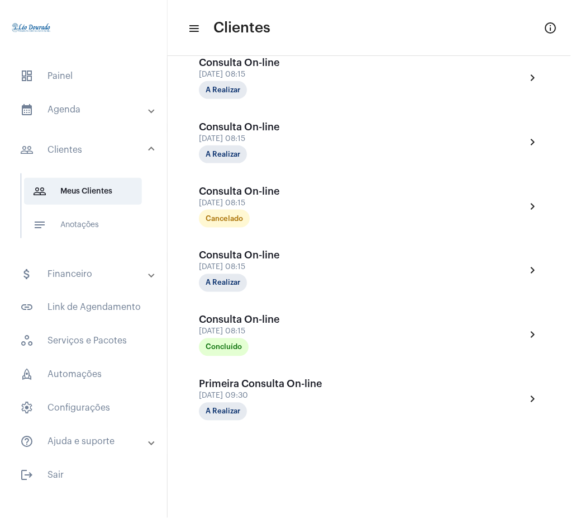
scroll to position [670, 0]
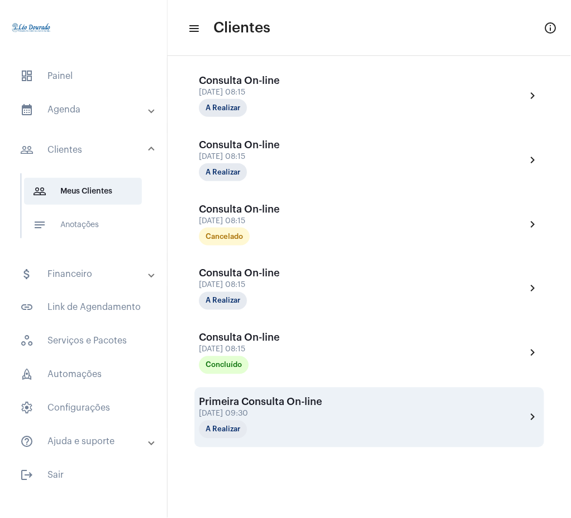
click at [527, 409] on div "Primeira Consulta On-line [DATE] 09:30 A Realizar chevron_right" at bounding box center [369, 417] width 341 height 42
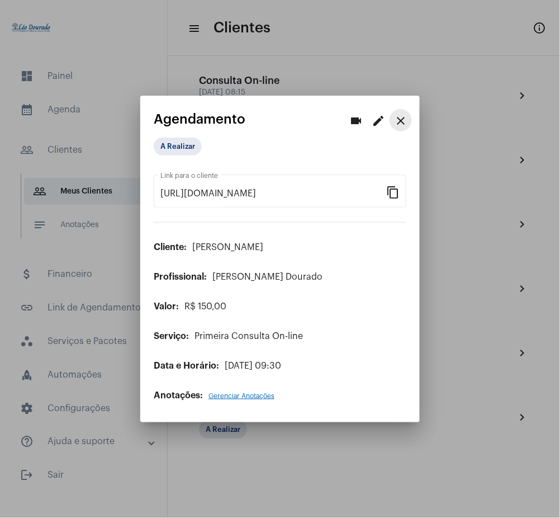
click at [400, 118] on mat-icon "close" at bounding box center [400, 120] width 13 height 13
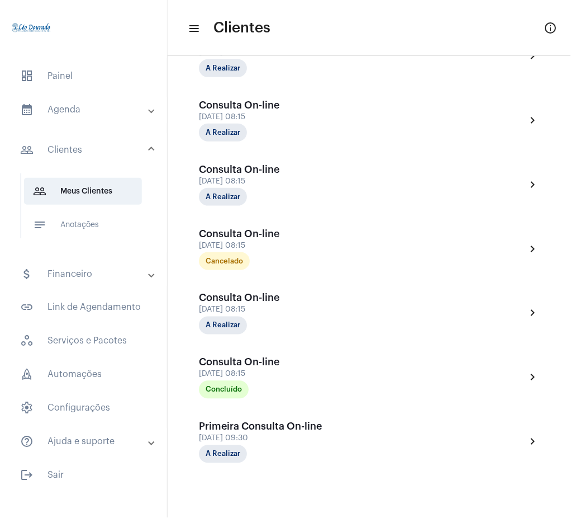
scroll to position [639, 0]
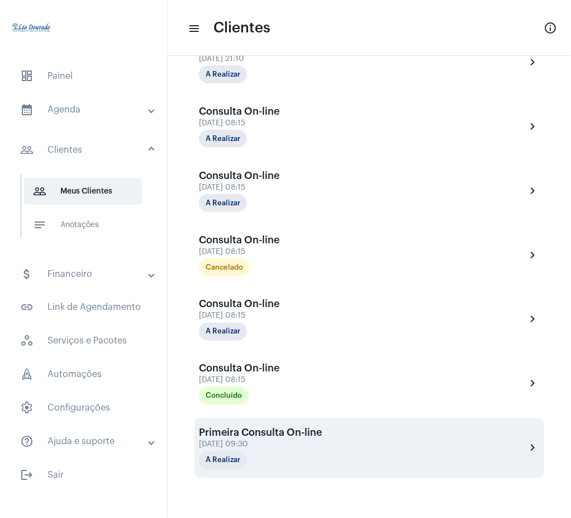
click at [524, 437] on div "Primeira Consulta On-line [DATE] 09:30 A Realizar chevron_right" at bounding box center [369, 448] width 341 height 42
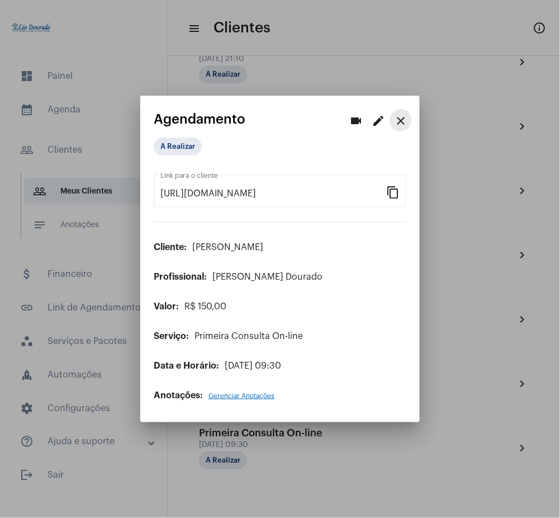
click at [403, 118] on mat-icon "close" at bounding box center [400, 120] width 13 height 13
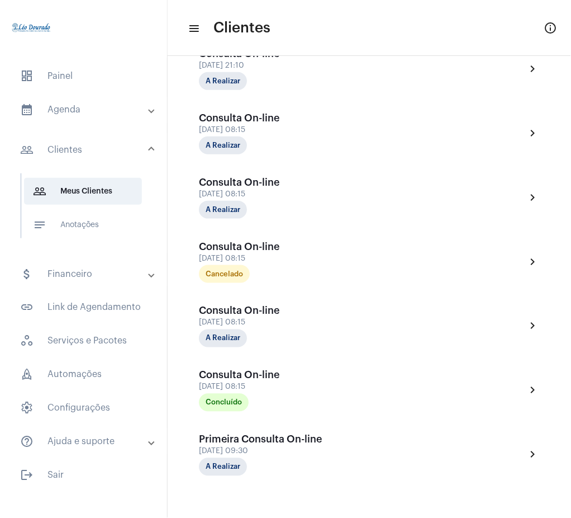
scroll to position [631, 0]
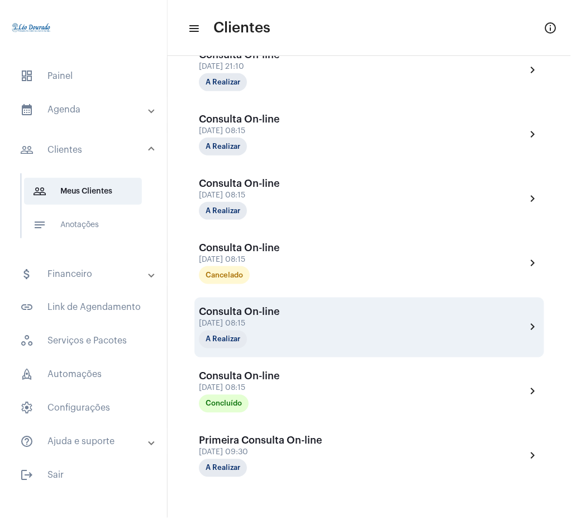
click at [527, 325] on mat-icon "chevron_right" at bounding box center [533, 326] width 13 height 13
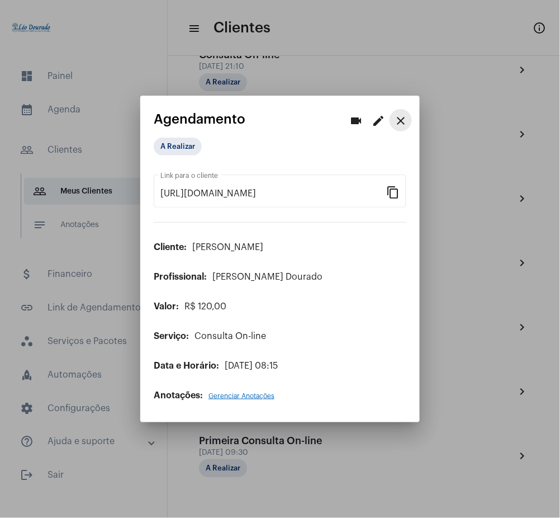
click at [400, 121] on mat-icon "close" at bounding box center [400, 120] width 13 height 13
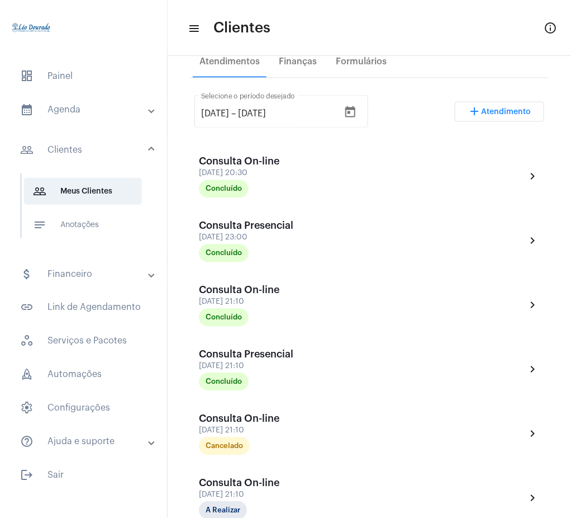
scroll to position [207, 0]
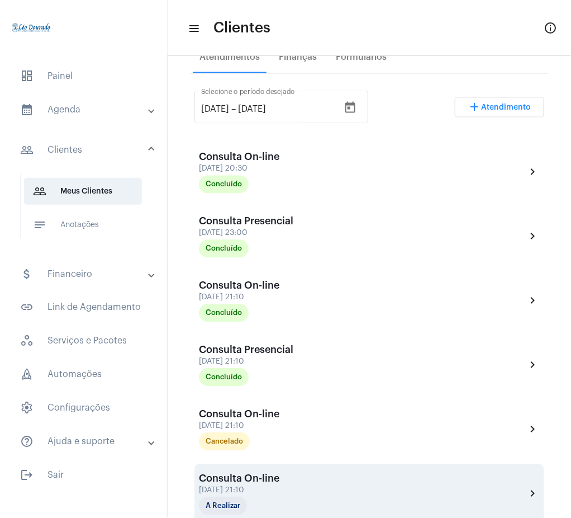
click at [527, 491] on mat-icon "chevron_right" at bounding box center [533, 493] width 13 height 13
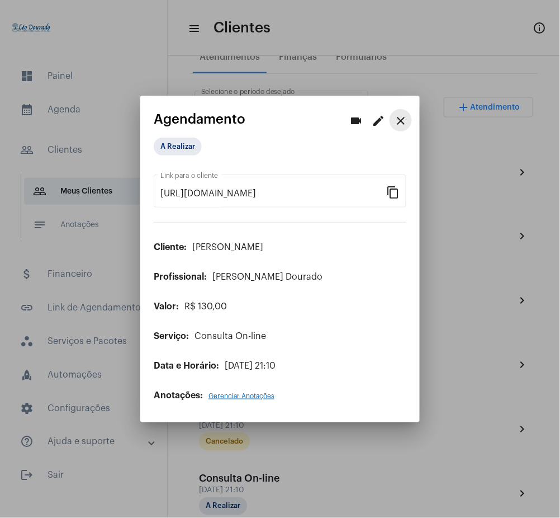
click at [406, 121] on mat-icon "close" at bounding box center [400, 120] width 13 height 13
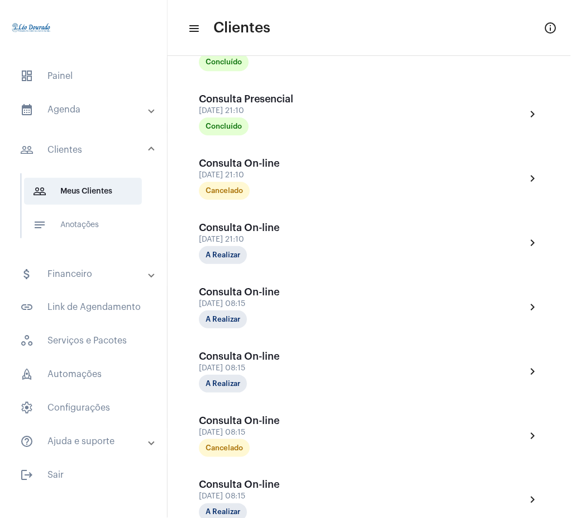
scroll to position [483, 0]
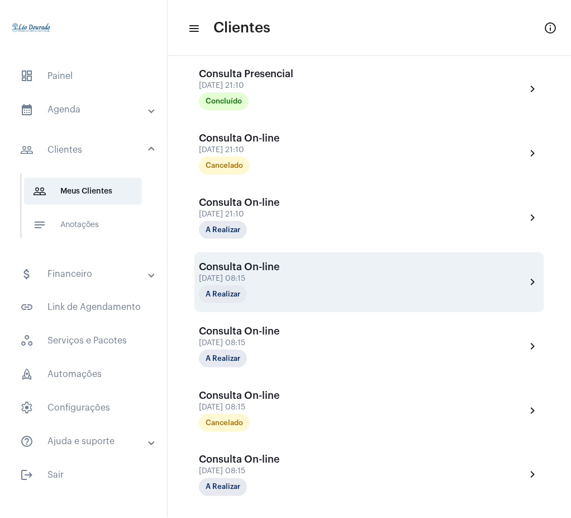
click at [529, 279] on mat-icon "chevron_right" at bounding box center [533, 281] width 13 height 13
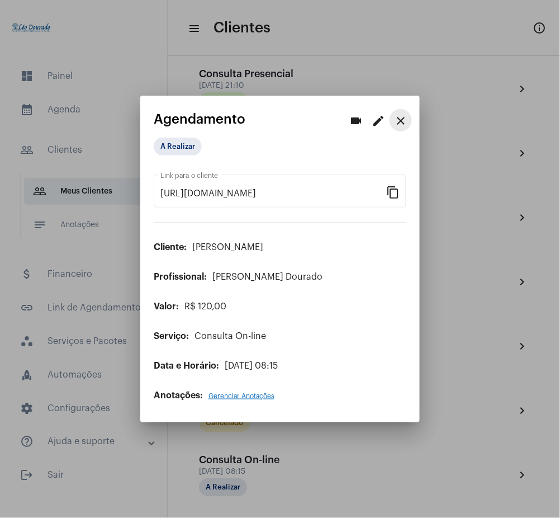
click at [395, 114] on mat-icon "close" at bounding box center [400, 120] width 13 height 13
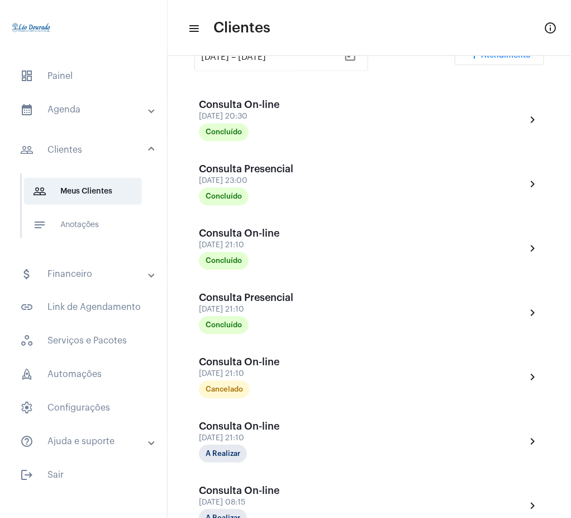
scroll to position [220, 0]
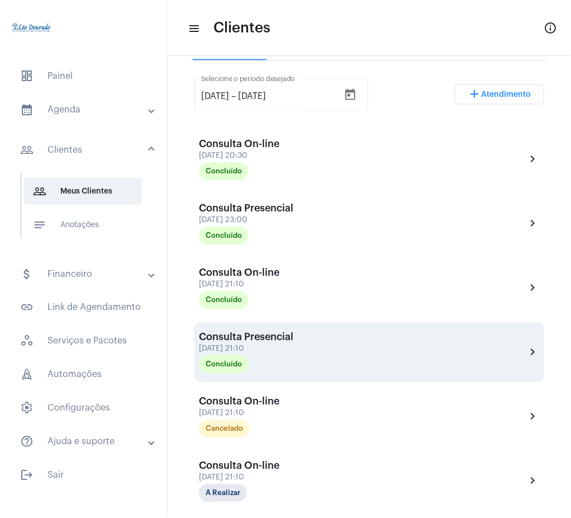
click at [527, 349] on mat-icon "chevron_right" at bounding box center [533, 351] width 13 height 13
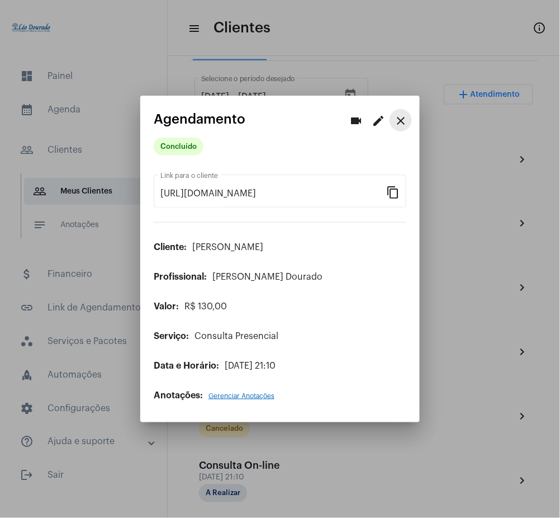
click at [397, 118] on mat-icon "close" at bounding box center [400, 120] width 13 height 13
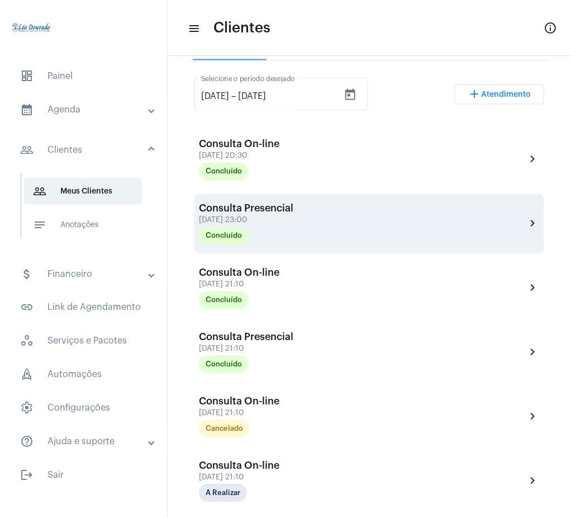
click at [527, 219] on mat-icon "chevron_right" at bounding box center [533, 223] width 13 height 13
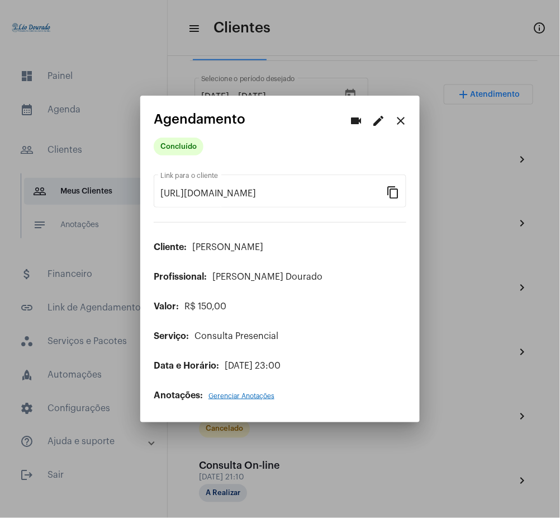
click at [398, 123] on mat-icon "close" at bounding box center [400, 120] width 13 height 13
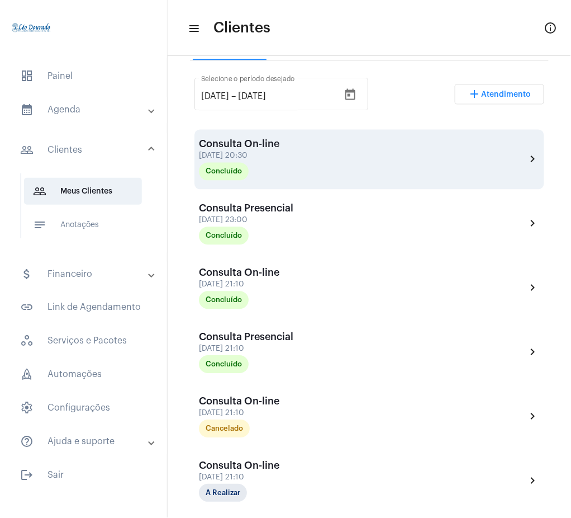
click at [530, 155] on div "Consulta On-line [DATE] 20:30 Concluído chevron_right" at bounding box center [370, 160] width 350 height 60
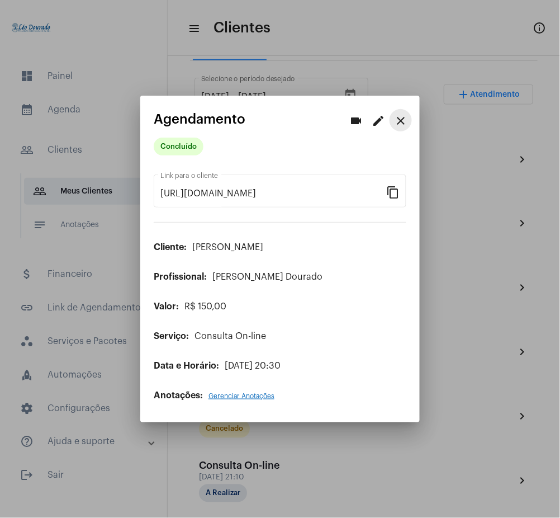
click at [405, 122] on mat-icon "close" at bounding box center [400, 120] width 13 height 13
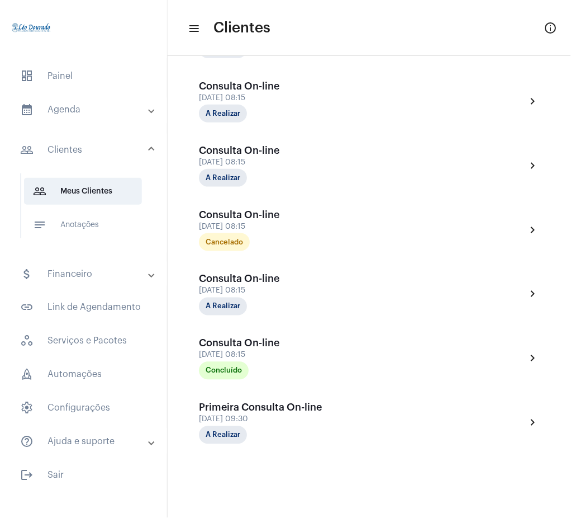
scroll to position [714, 0]
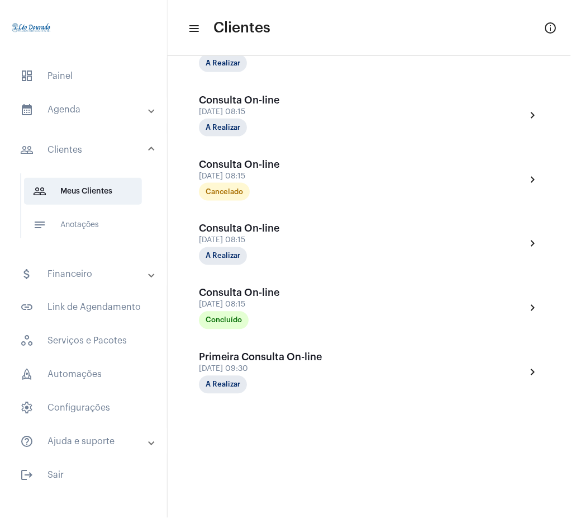
click at [56, 120] on mat-expansion-panel-header "calendar_month_outlined Agenda" at bounding box center [87, 109] width 160 height 27
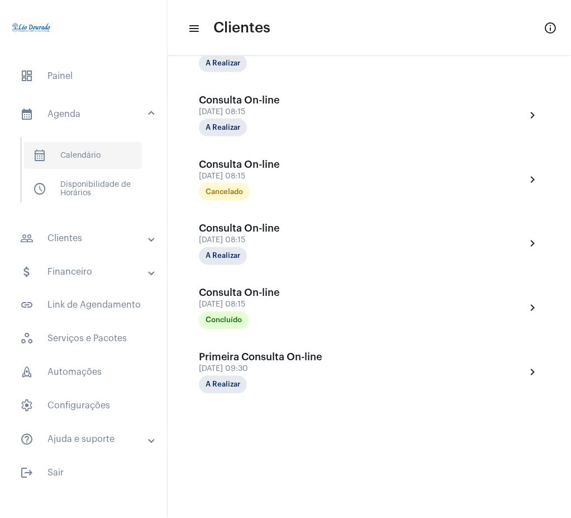
click at [72, 153] on span "calendar_month_outlined Calendário" at bounding box center [83, 155] width 118 height 27
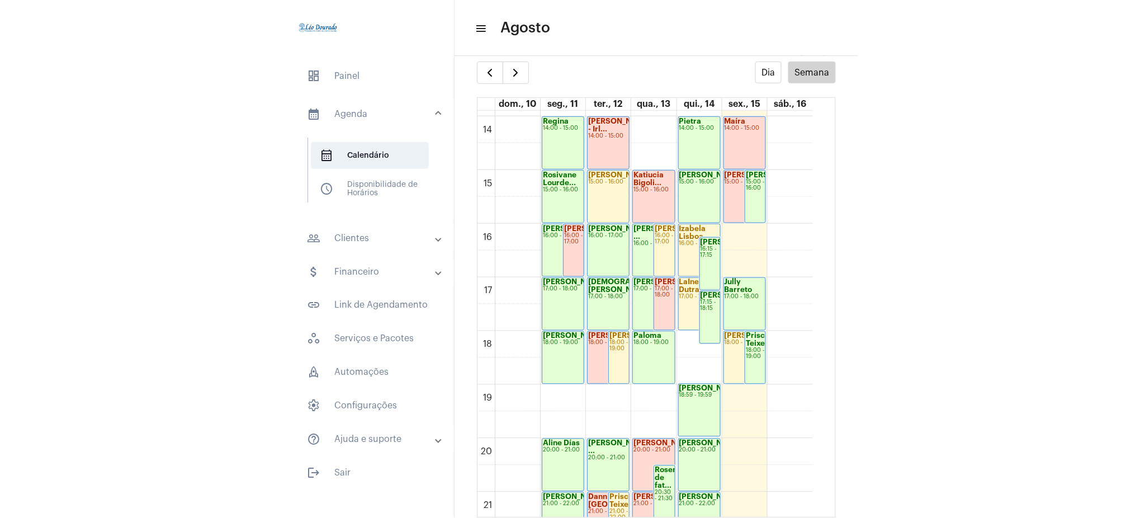
scroll to position [734, 0]
